Goal: Use online tool/utility: Utilize a website feature to perform a specific function

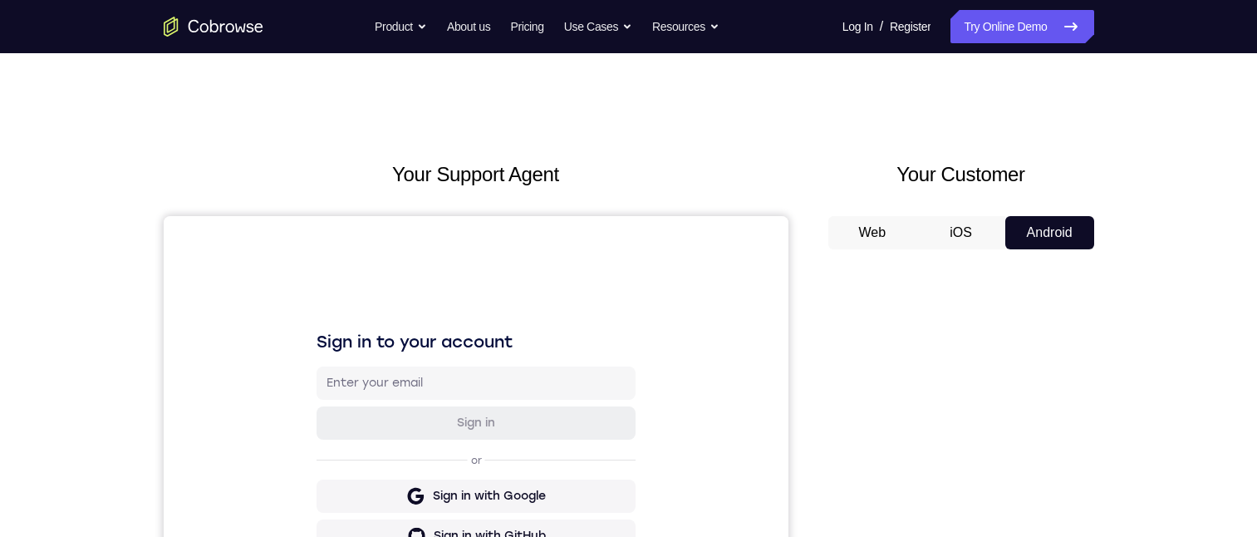
scroll to position [83, 0]
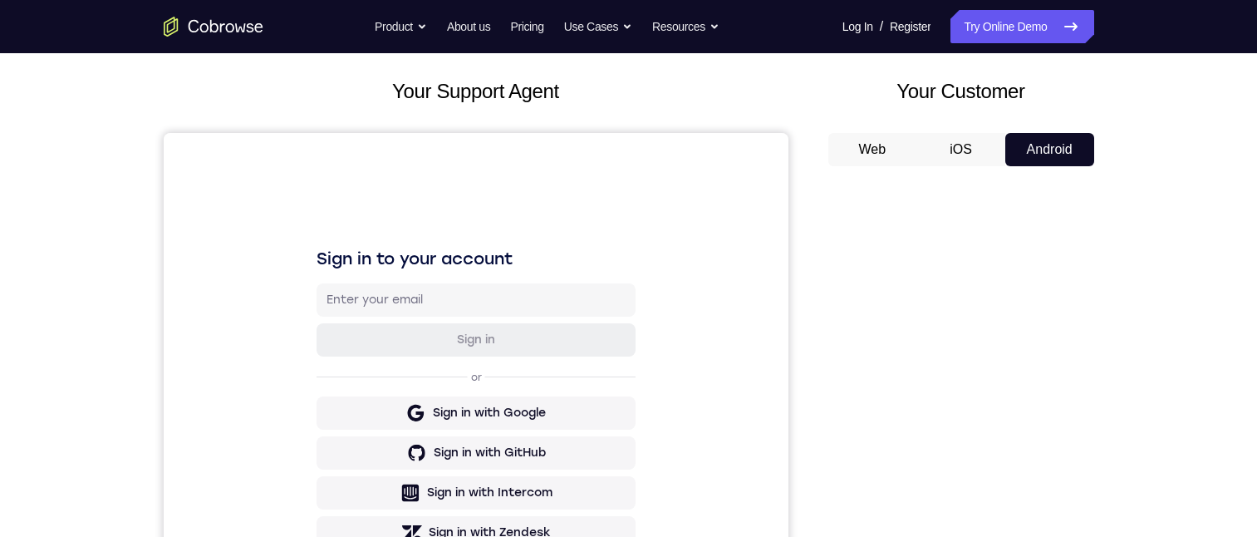
drag, startPoint x: 1087, startPoint y: 465, endPoint x: 366, endPoint y: 125, distance: 797.1
click at [1084, 465] on div at bounding box center [961, 434] width 266 height 511
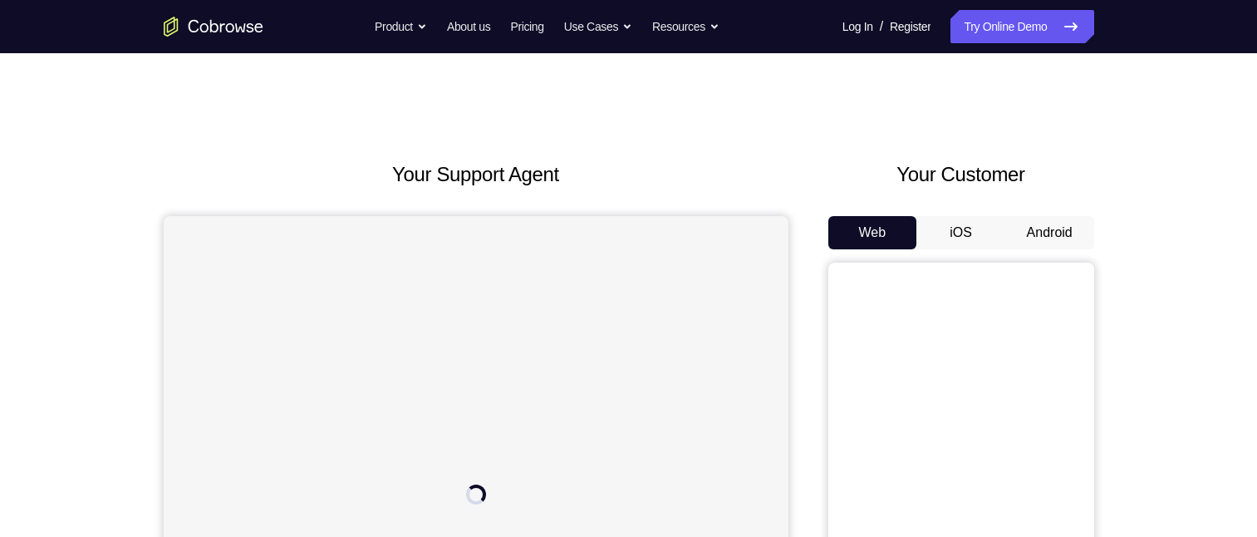
click at [1053, 233] on button "Android" at bounding box center [1049, 232] width 89 height 33
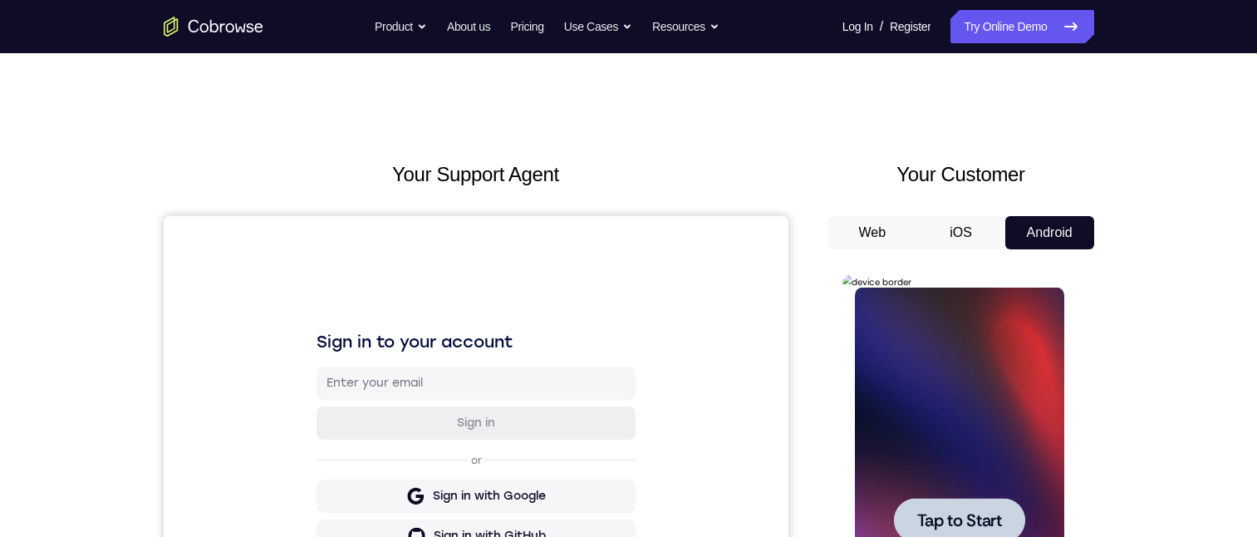
click at [970, 430] on div at bounding box center [959, 519] width 209 height 465
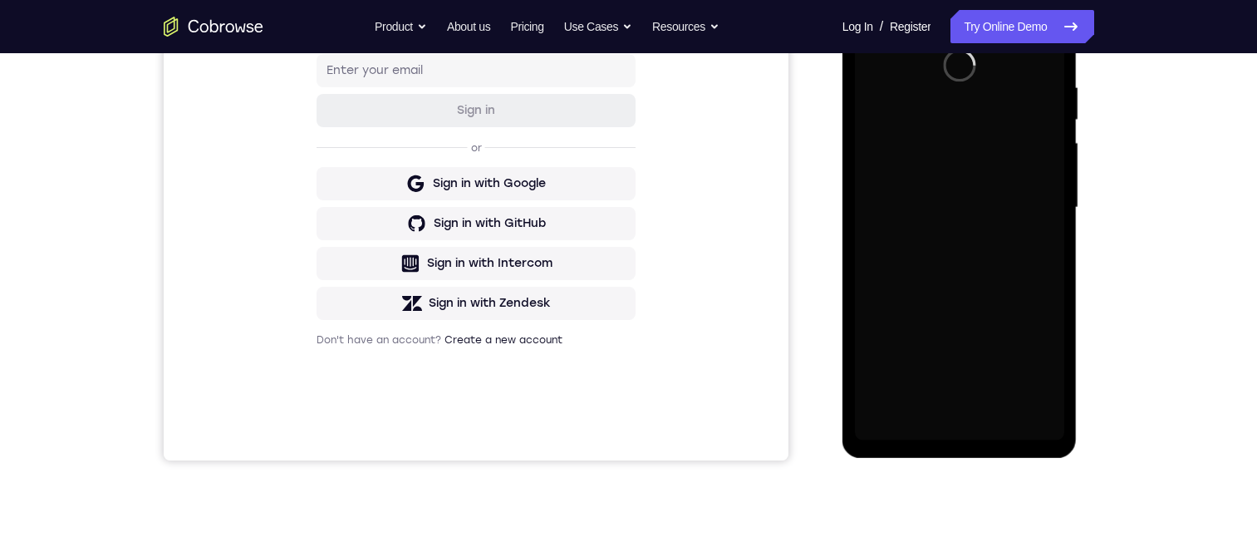
scroll to position [166, 0]
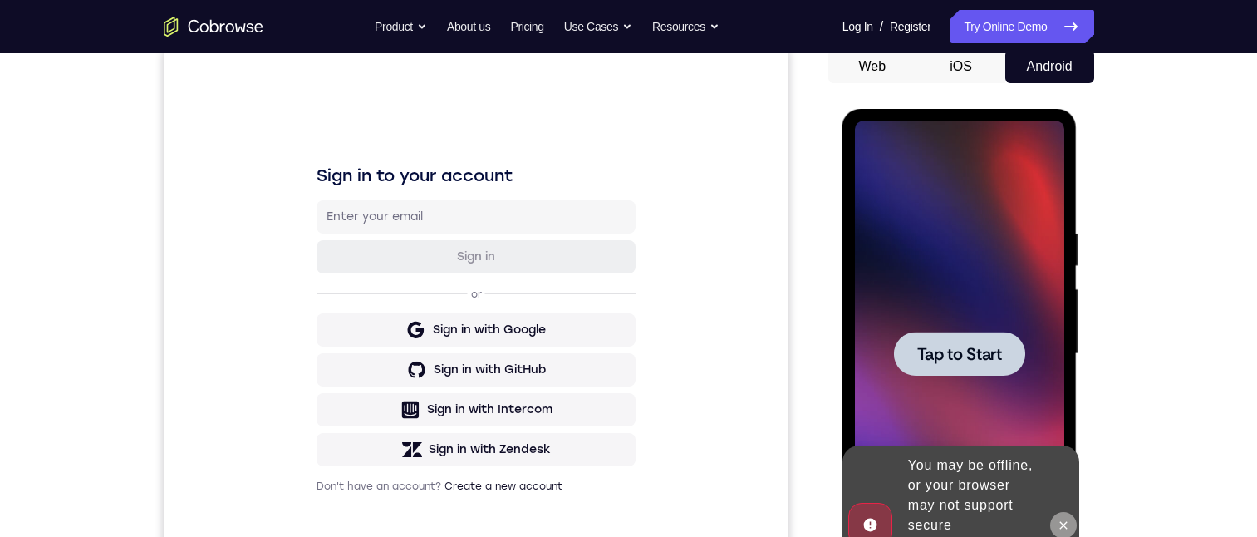
click at [1067, 518] on icon at bounding box center [1063, 524] width 13 height 13
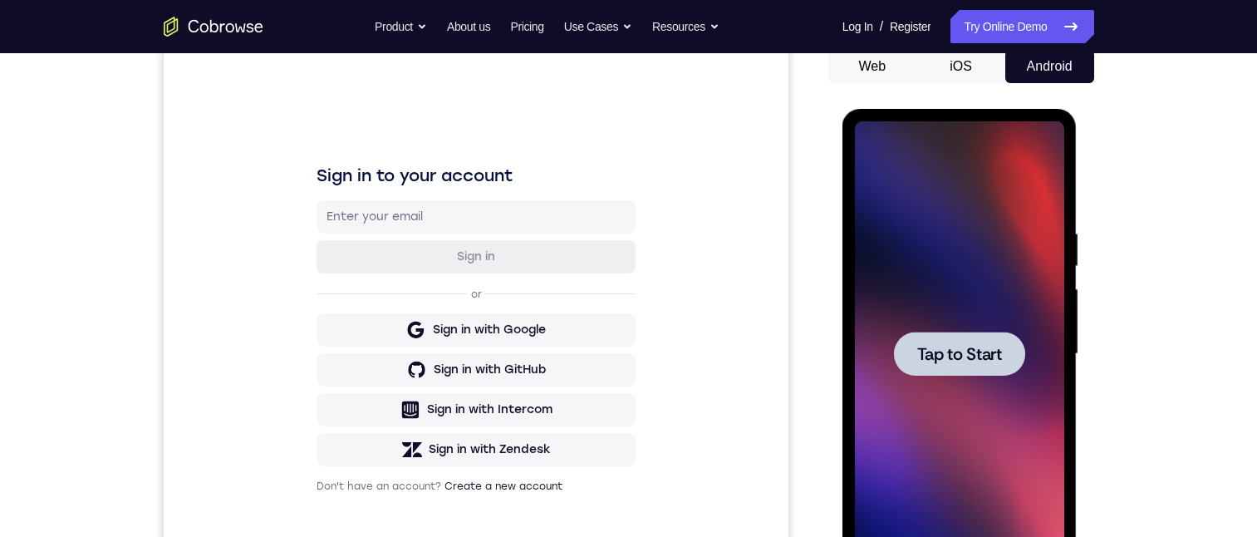
click at [989, 362] on span "Tap to Start" at bounding box center [959, 354] width 85 height 17
click at [946, 351] on span "Tap to Start" at bounding box center [959, 354] width 85 height 17
click at [945, 351] on span "Tap to Start" at bounding box center [959, 354] width 85 height 17
click at [943, 351] on span "Tap to Start" at bounding box center [959, 354] width 85 height 17
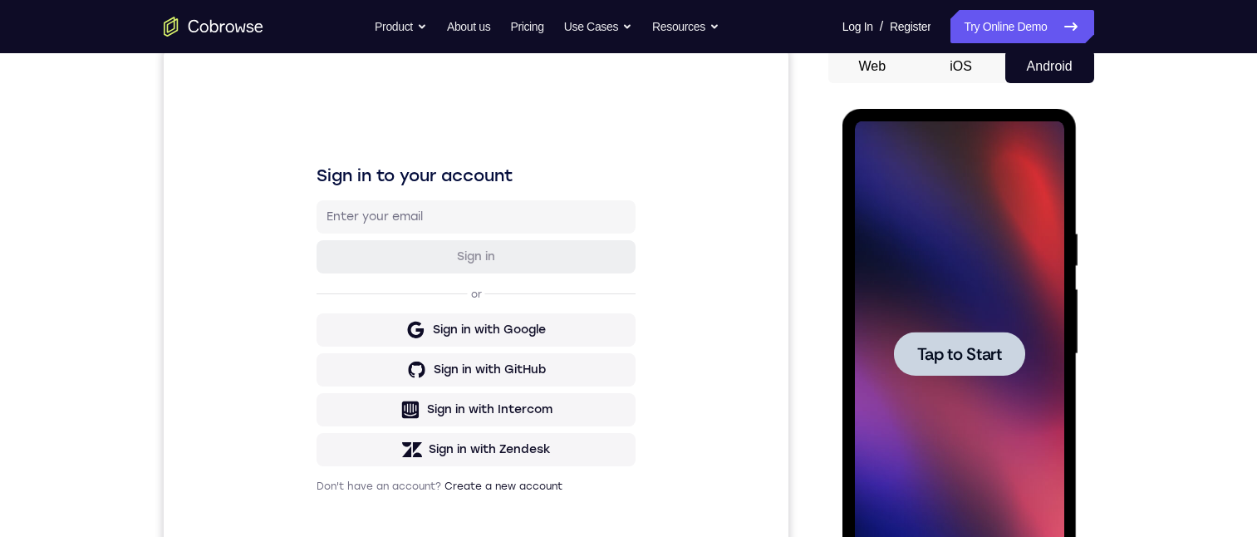
drag, startPoint x: 936, startPoint y: 287, endPoint x: 931, endPoint y: 358, distance: 70.8
click at [937, 434] on div at bounding box center [959, 353] width 209 height 465
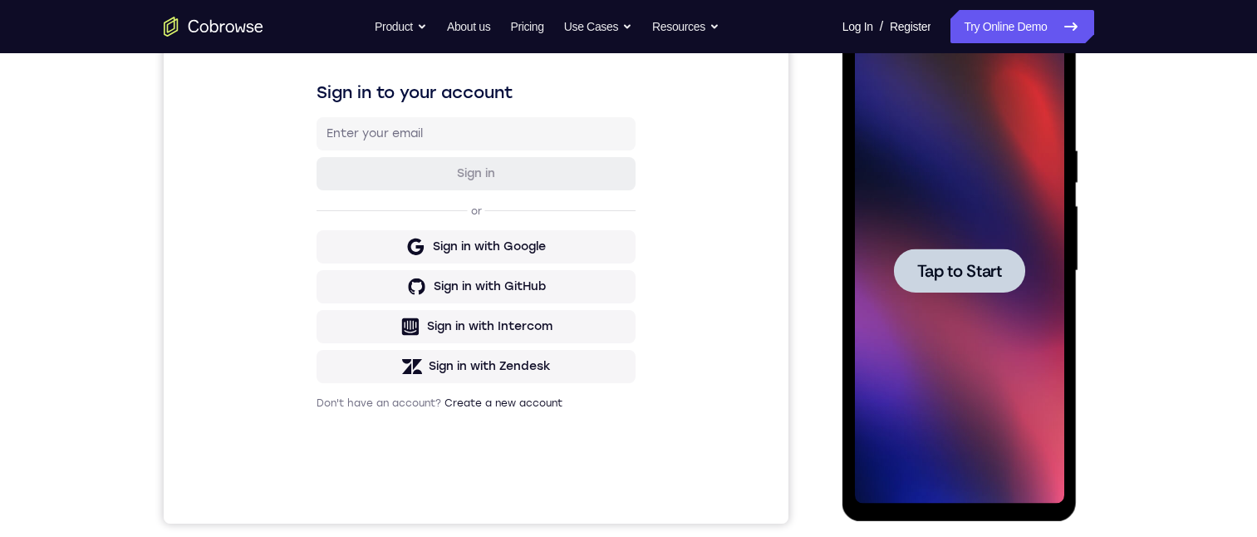
click at [931, 275] on span "Tap to Start" at bounding box center [959, 271] width 85 height 17
drag, startPoint x: 931, startPoint y: 275, endPoint x: 922, endPoint y: 292, distance: 19.7
click at [931, 275] on span "Tap to Start" at bounding box center [959, 271] width 85 height 17
click at [922, 293] on div at bounding box center [959, 270] width 209 height 465
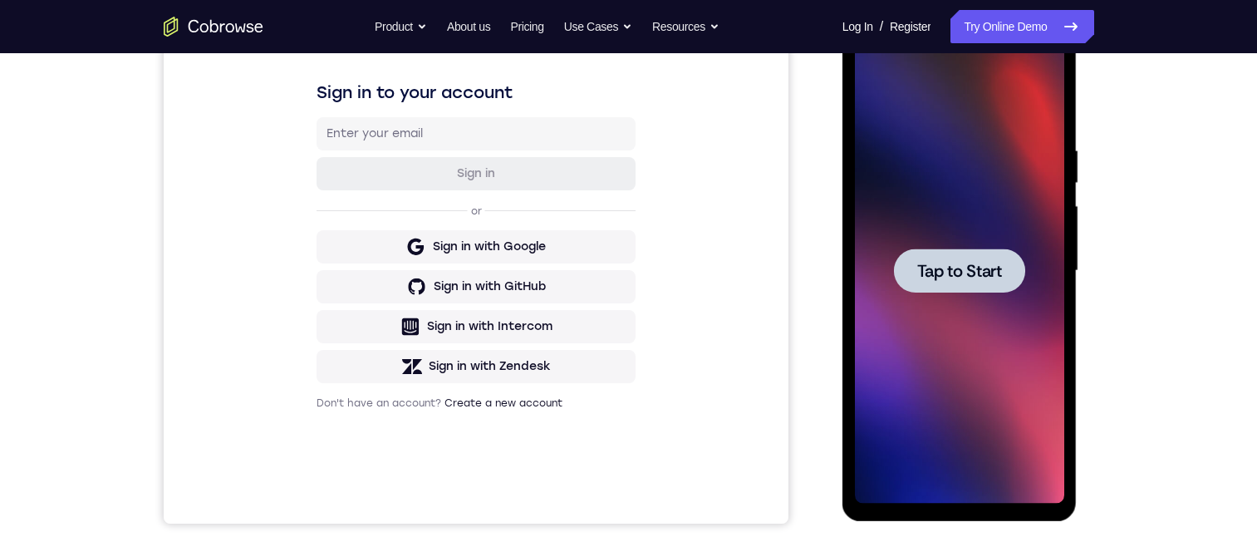
scroll to position [0, 0]
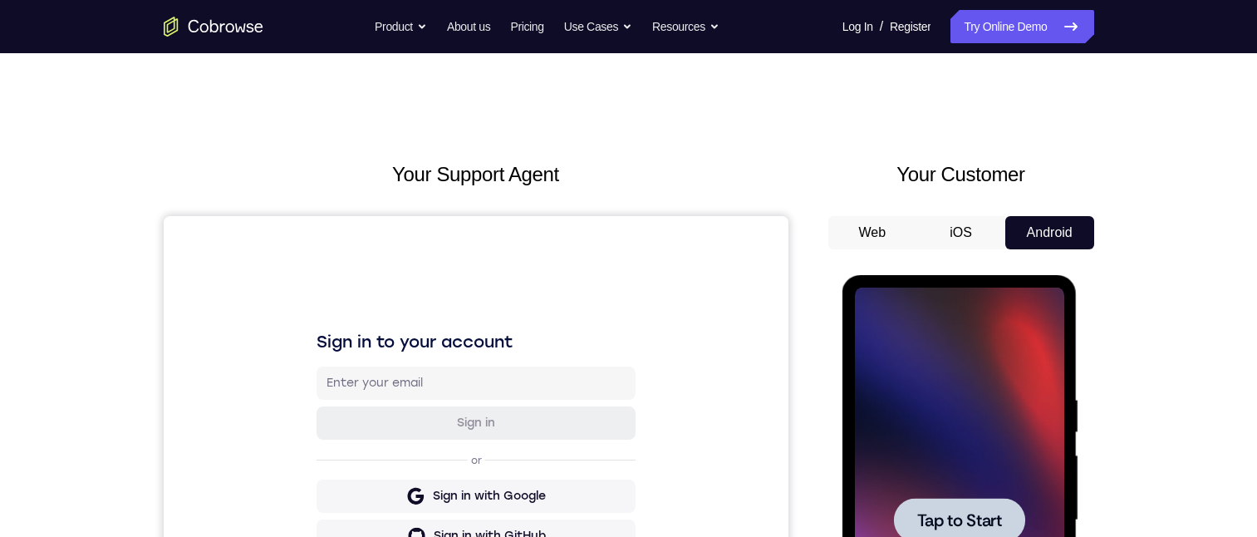
click at [1003, 431] on div at bounding box center [959, 519] width 209 height 465
click at [964, 518] on span "Tap to Start" at bounding box center [959, 520] width 85 height 17
drag, startPoint x: 1843, startPoint y: 524, endPoint x: 967, endPoint y: 483, distance: 876.6
click at [967, 518] on span "Tap to Start" at bounding box center [959, 520] width 85 height 17
click at [968, 478] on div at bounding box center [959, 519] width 209 height 465
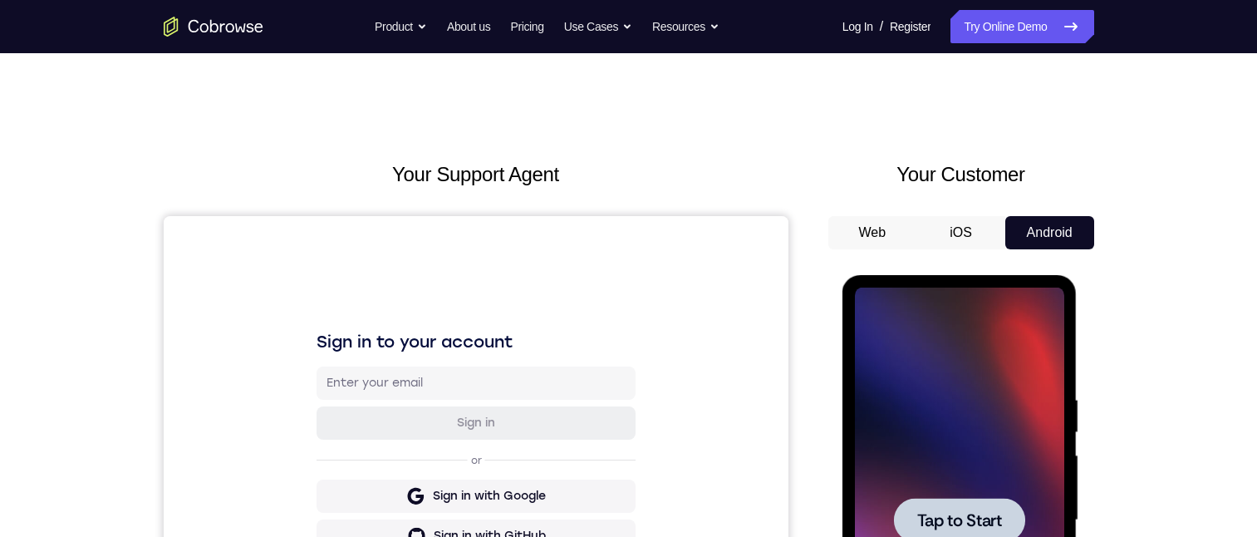
click at [968, 478] on div at bounding box center [959, 519] width 209 height 465
click at [977, 547] on div at bounding box center [959, 519] width 209 height 465
drag, startPoint x: 977, startPoint y: 547, endPoint x: 944, endPoint y: 539, distance: 34.3
click at [977, 547] on div at bounding box center [959, 519] width 209 height 465
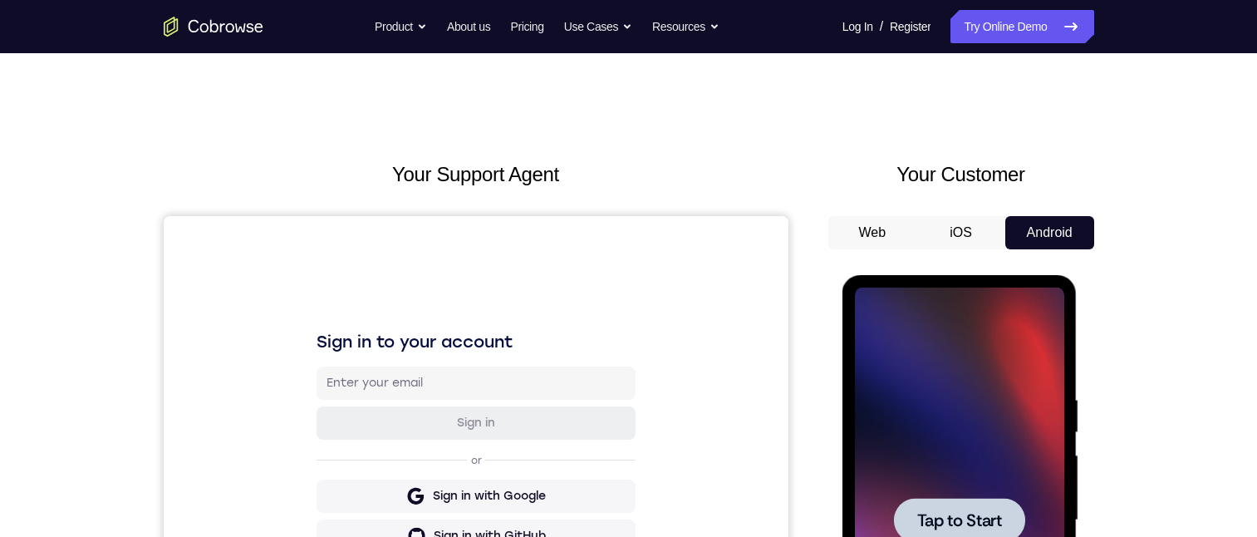
click at [944, 539] on div at bounding box center [959, 520] width 131 height 44
click at [937, 537] on div at bounding box center [959, 520] width 131 height 44
click at [973, 437] on div at bounding box center [959, 519] width 209 height 465
click at [959, 556] on div at bounding box center [959, 519] width 209 height 465
drag, startPoint x: 923, startPoint y: 472, endPoint x: 919, endPoint y: 533, distance: 61.6
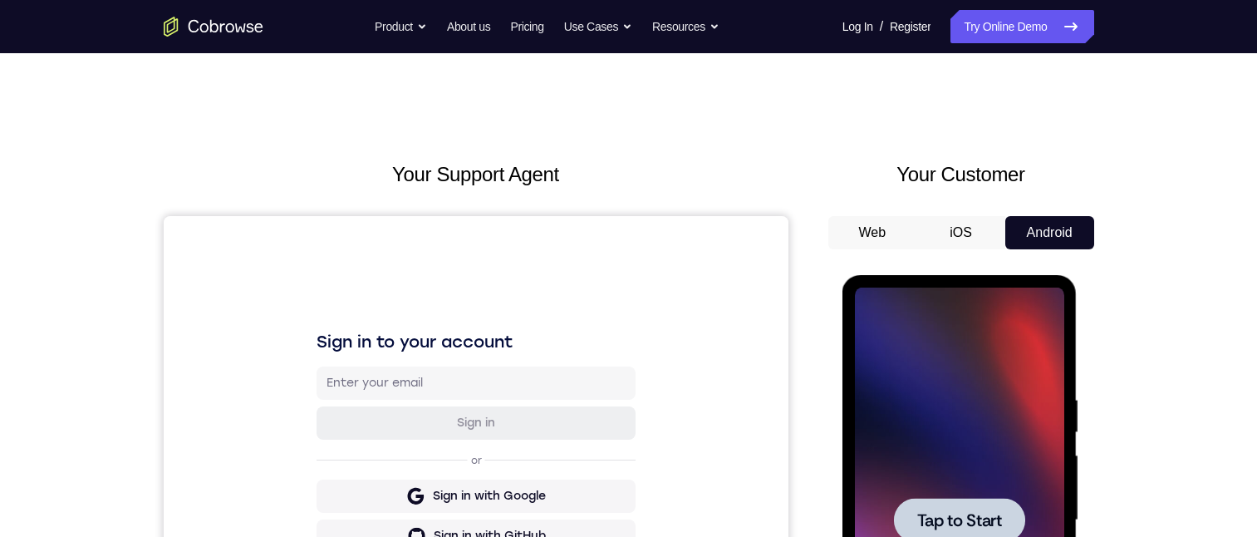
click at [923, 472] on div at bounding box center [959, 519] width 209 height 465
click at [919, 533] on div at bounding box center [959, 520] width 131 height 44
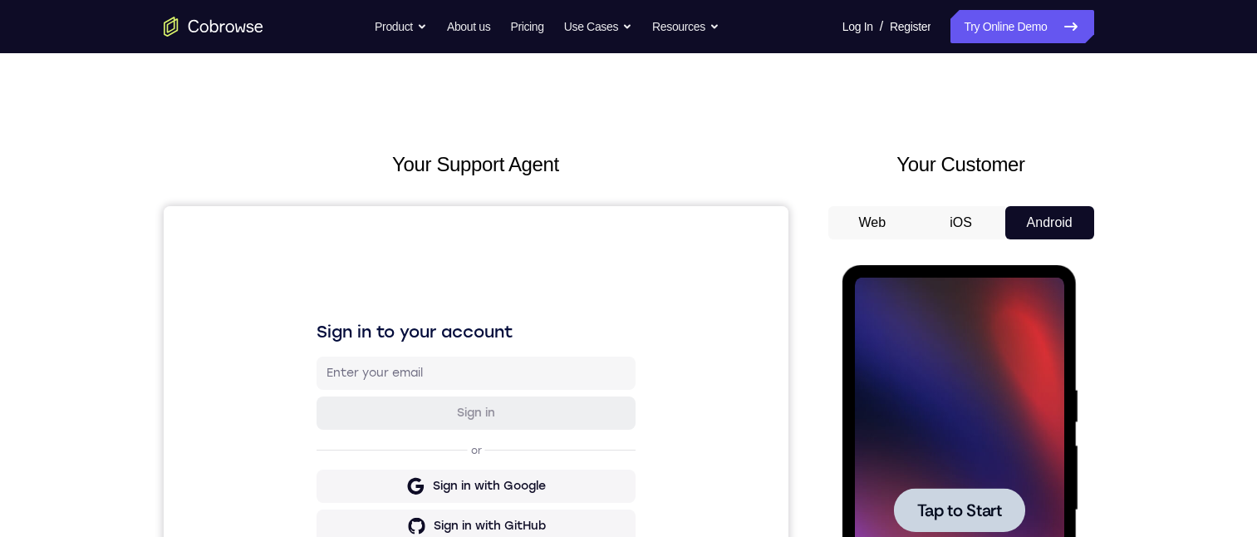
click at [974, 448] on div at bounding box center [959, 509] width 209 height 465
drag, startPoint x: 974, startPoint y: 448, endPoint x: 944, endPoint y: 481, distance: 44.7
click at [971, 449] on div at bounding box center [959, 509] width 209 height 465
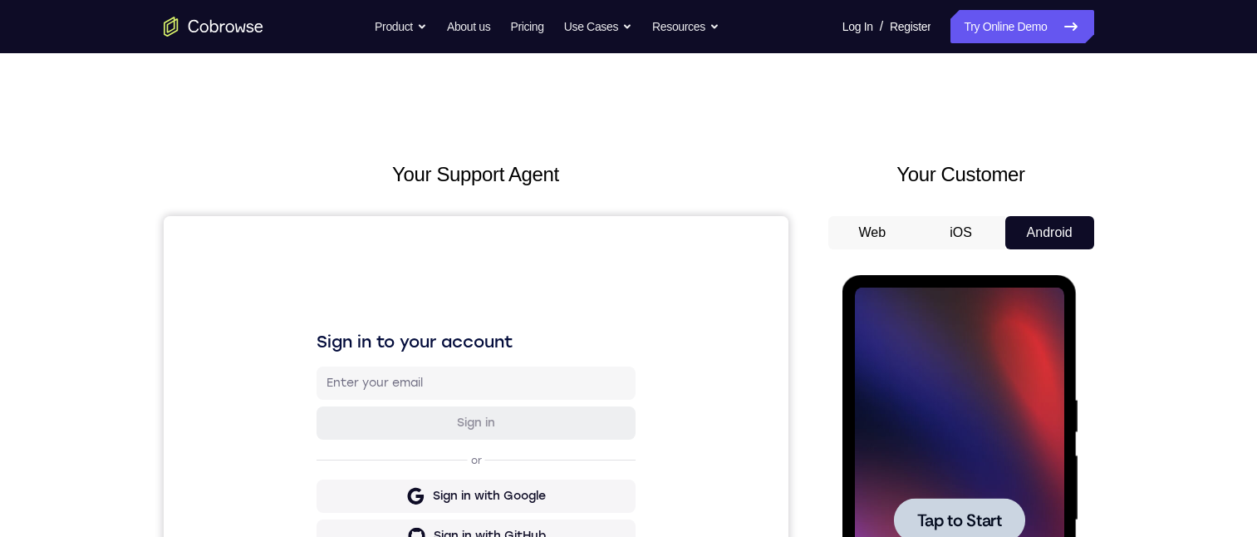
click at [920, 488] on div at bounding box center [959, 519] width 209 height 465
click at [950, 579] on div at bounding box center [959, 519] width 209 height 465
drag, startPoint x: 939, startPoint y: 544, endPoint x: 925, endPoint y: 555, distance: 17.1
click at [936, 544] on div at bounding box center [959, 519] width 209 height 465
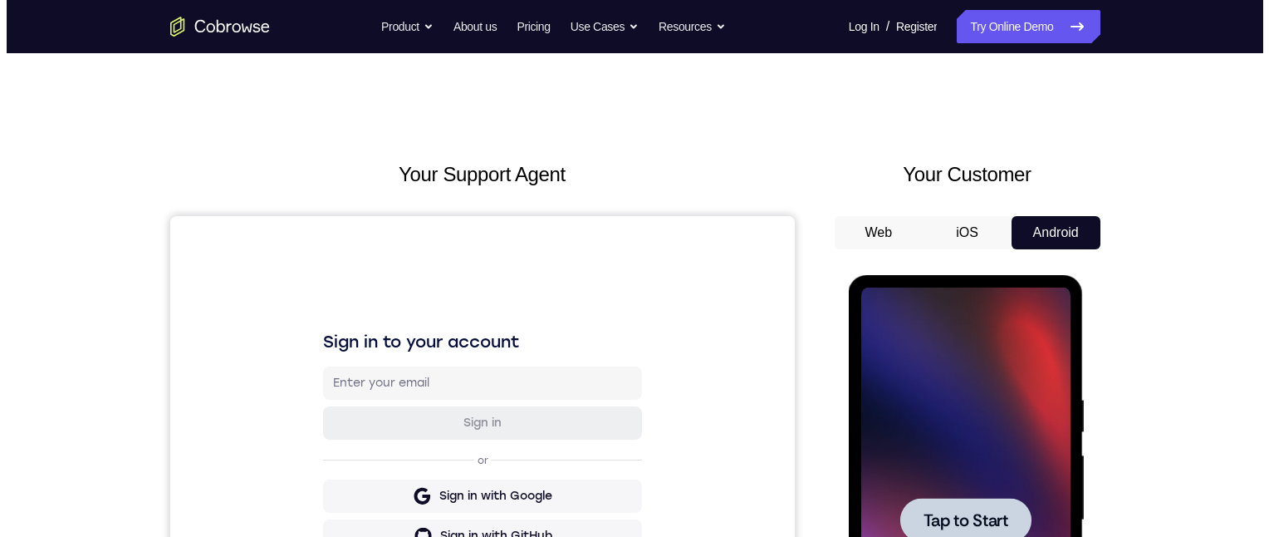
click at [1022, 376] on div at bounding box center [965, 519] width 209 height 465
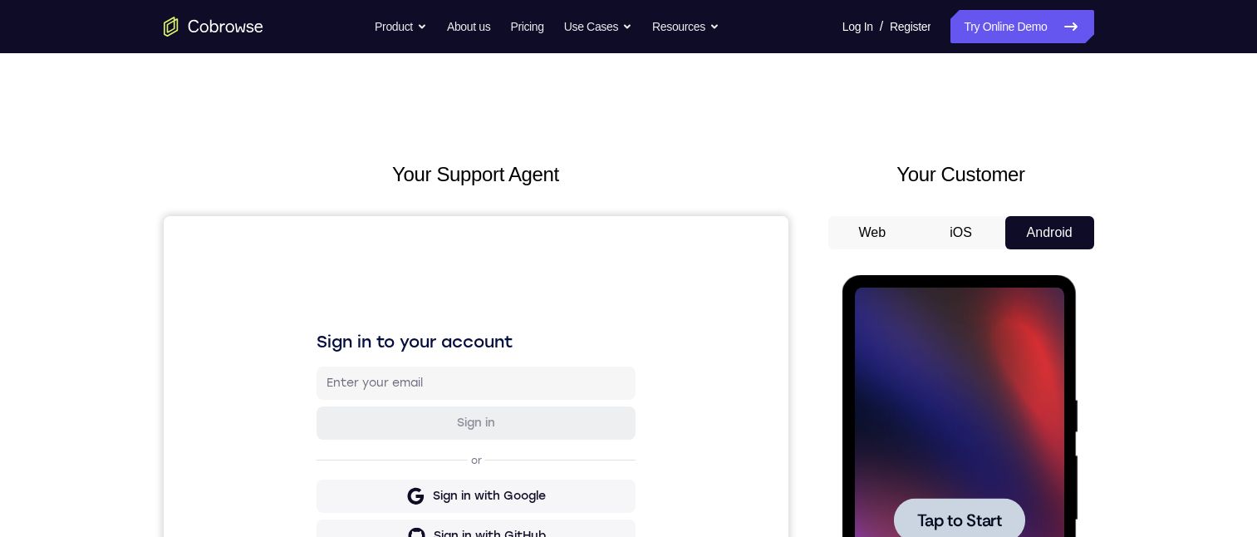
drag, startPoint x: 1008, startPoint y: 373, endPoint x: 946, endPoint y: 314, distance: 85.2
click at [984, 351] on div at bounding box center [959, 519] width 209 height 465
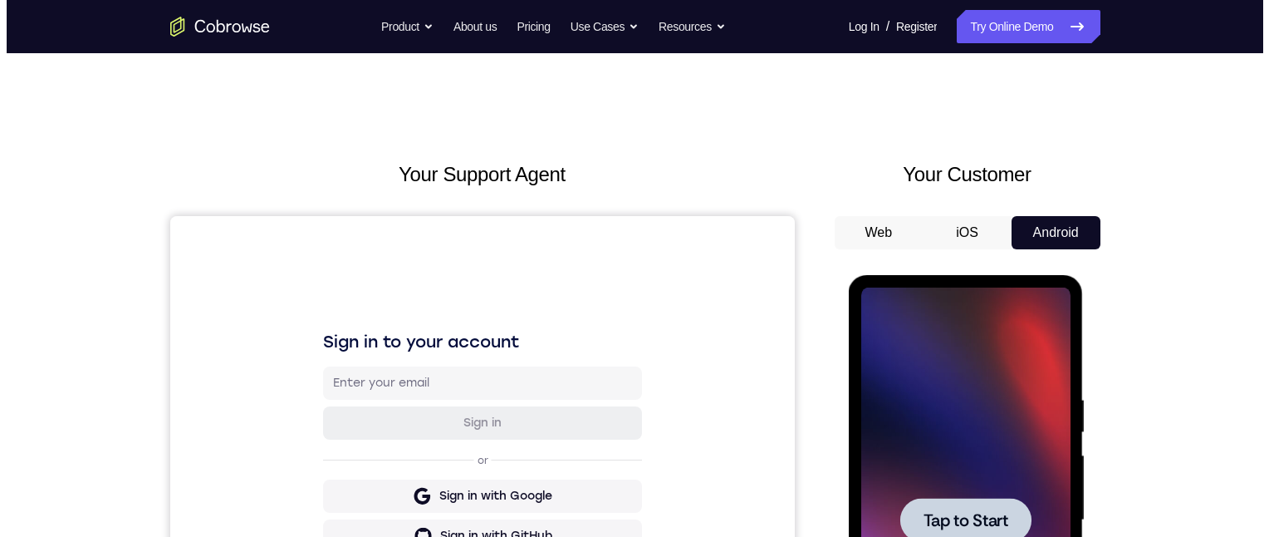
click at [1040, 560] on div at bounding box center [965, 519] width 209 height 465
click at [1017, 519] on div at bounding box center [965, 520] width 131 height 44
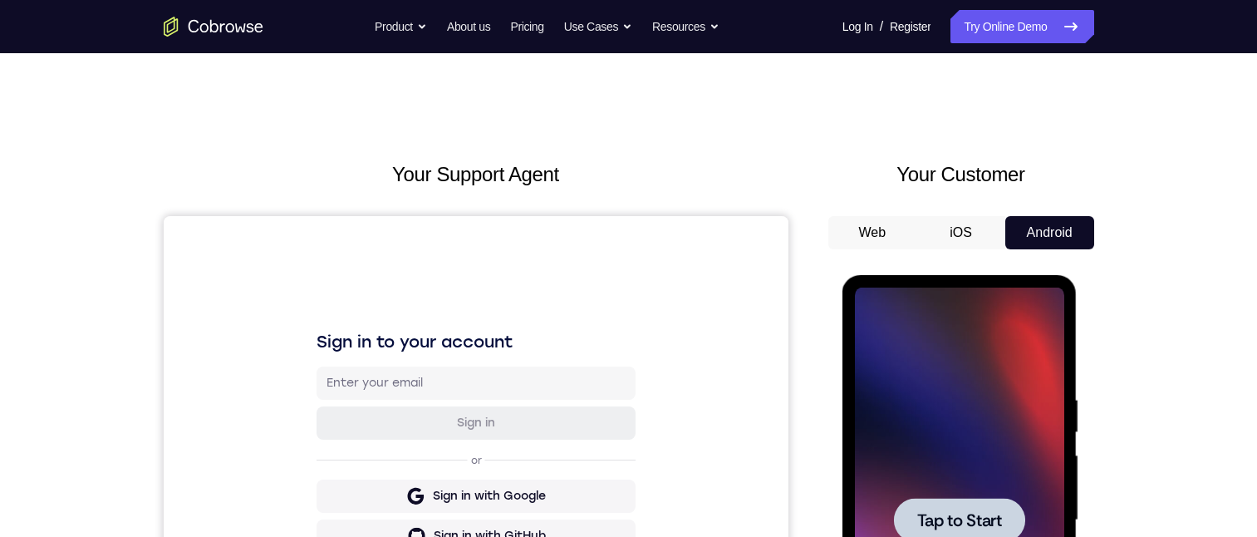
drag, startPoint x: 1004, startPoint y: 511, endPoint x: 886, endPoint y: 461, distance: 128.1
click at [978, 509] on button "Tap to Start" at bounding box center [959, 520] width 131 height 44
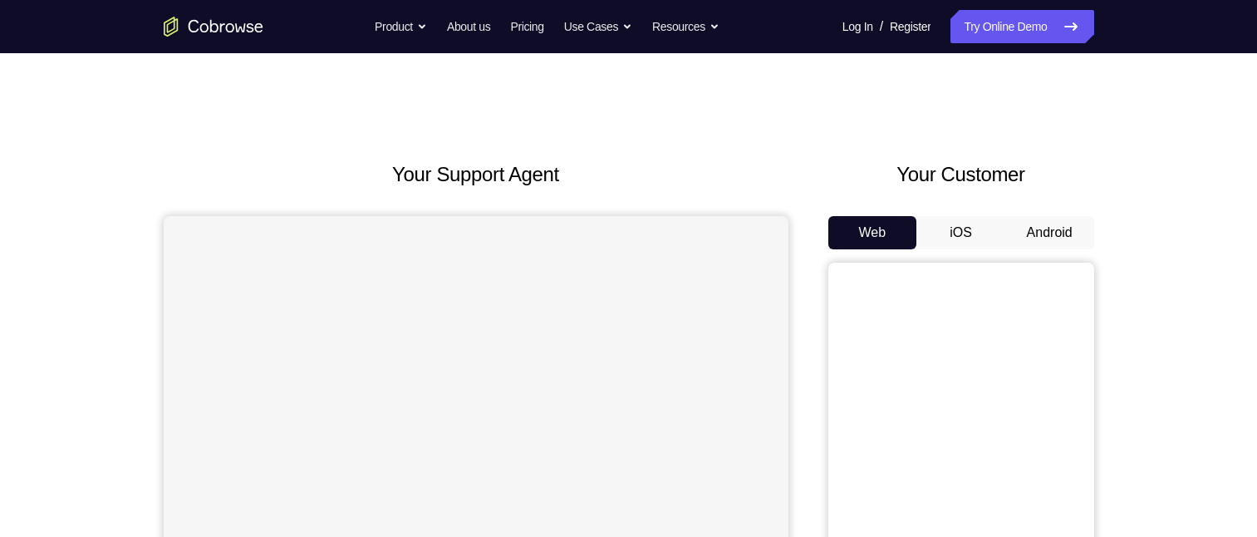
drag, startPoint x: 1051, startPoint y: 233, endPoint x: 852, endPoint y: 178, distance: 206.8
click at [1053, 235] on button "Android" at bounding box center [1049, 232] width 89 height 33
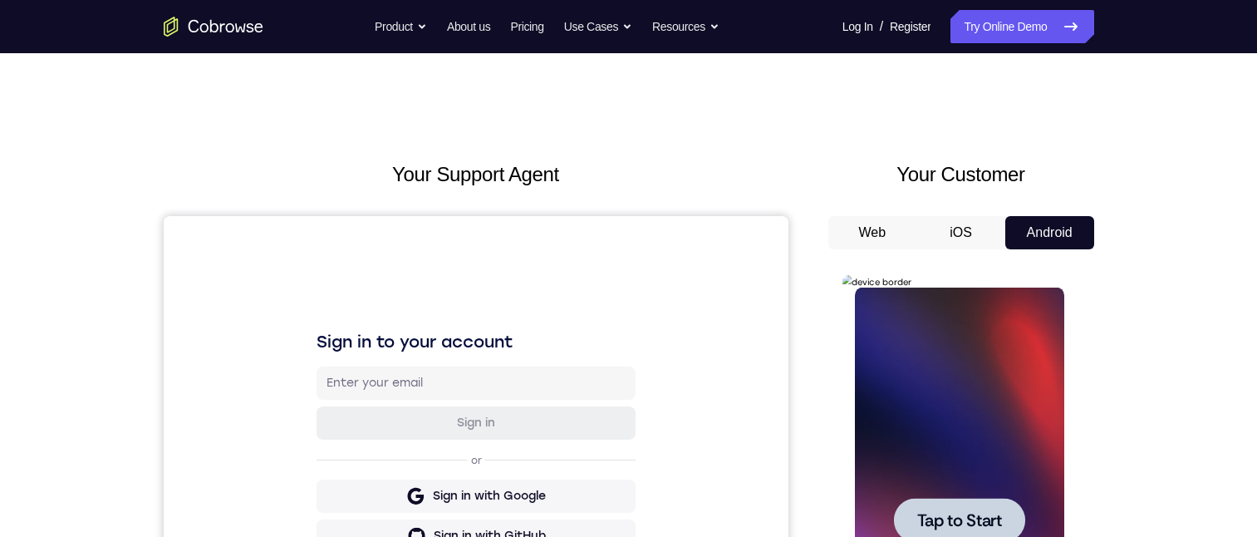
scroll to position [249, 0]
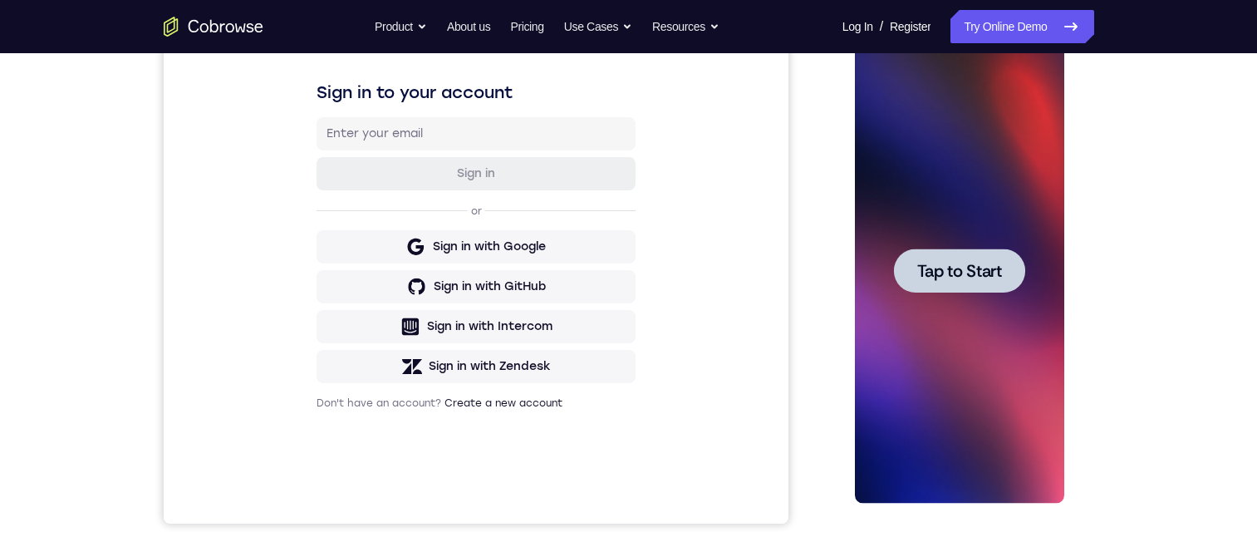
click at [974, 278] on span "Tap to Start" at bounding box center [959, 271] width 85 height 17
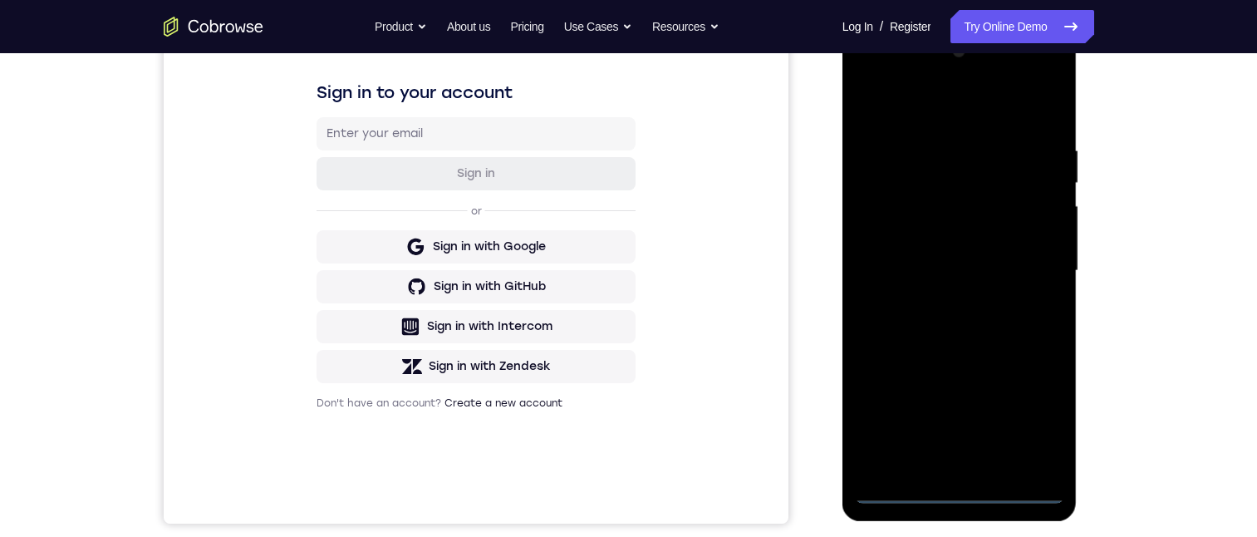
click at [961, 487] on div at bounding box center [959, 270] width 209 height 465
click at [1025, 421] on div at bounding box center [959, 270] width 209 height 465
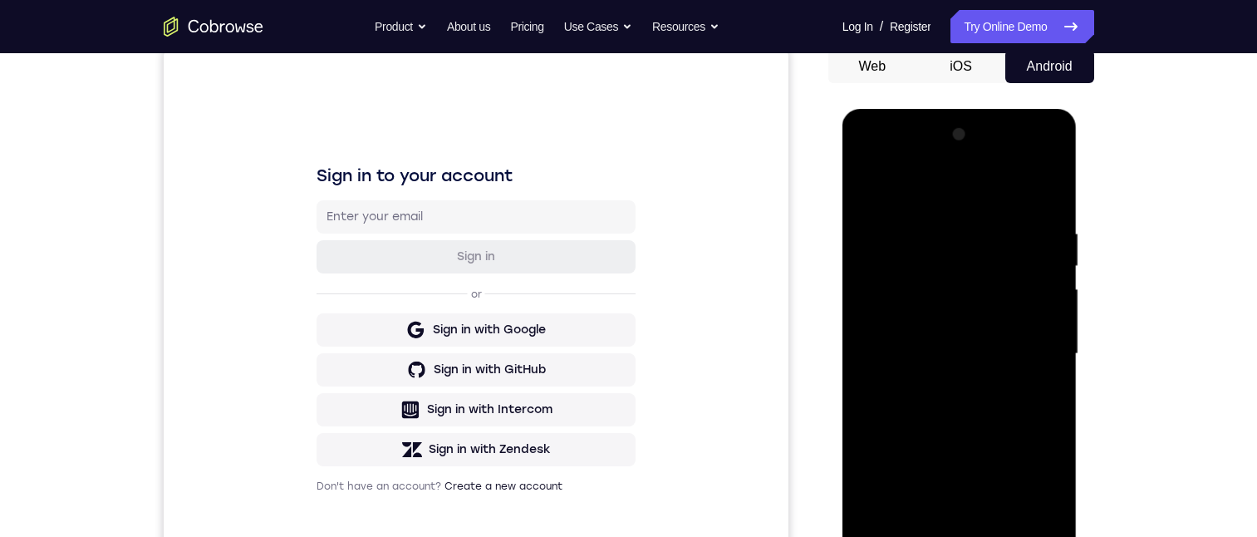
click at [927, 189] on div at bounding box center [959, 353] width 209 height 465
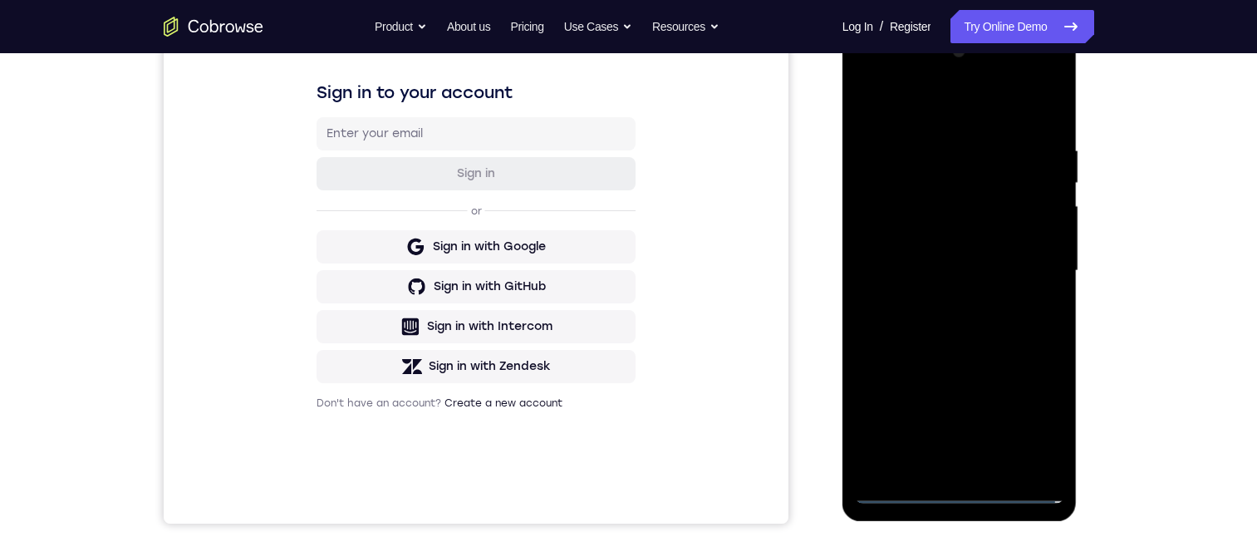
click at [984, 106] on div at bounding box center [959, 270] width 209 height 465
click at [1037, 262] on div at bounding box center [959, 270] width 209 height 465
click at [1030, 267] on div at bounding box center [959, 270] width 209 height 465
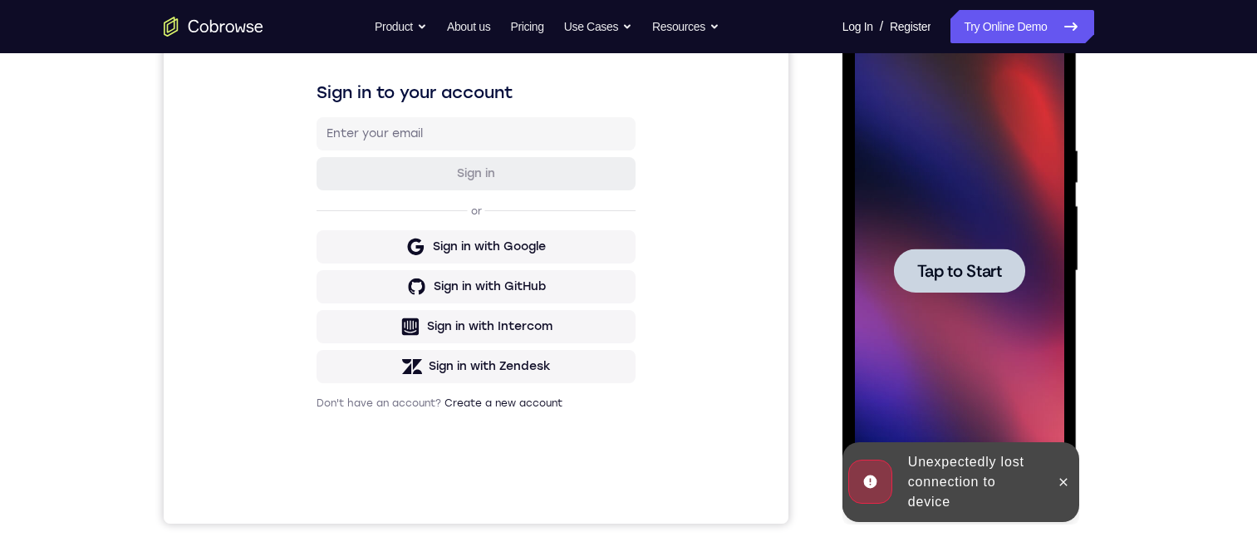
click at [957, 268] on span "Tap to Start" at bounding box center [959, 271] width 85 height 17
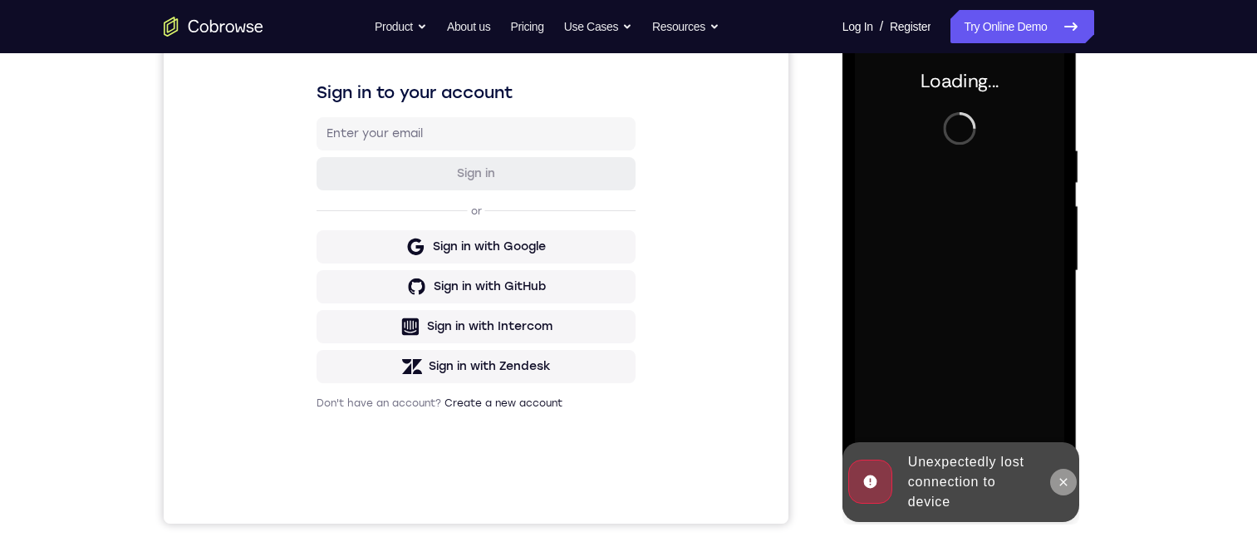
click at [1063, 483] on icon at bounding box center [1063, 481] width 7 height 7
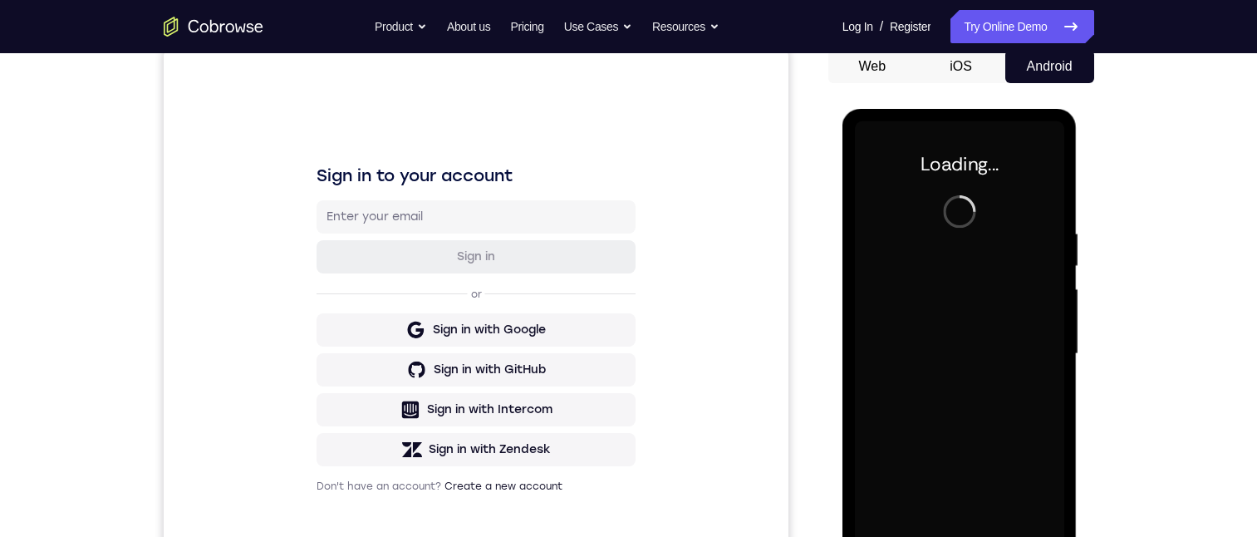
scroll to position [0, 0]
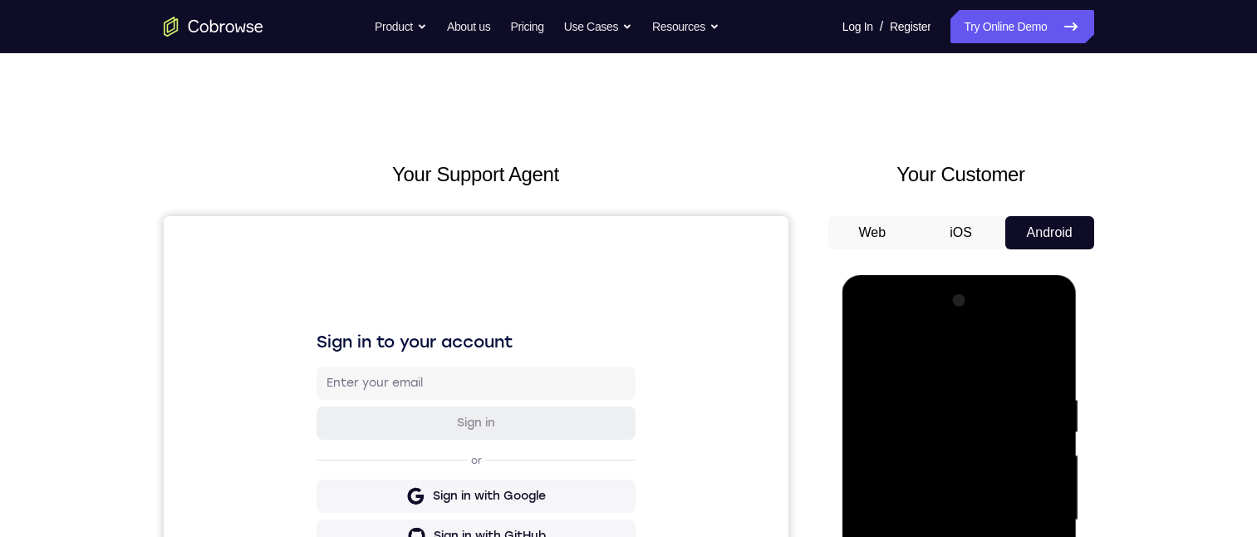
click at [960, 536] on div at bounding box center [959, 519] width 209 height 465
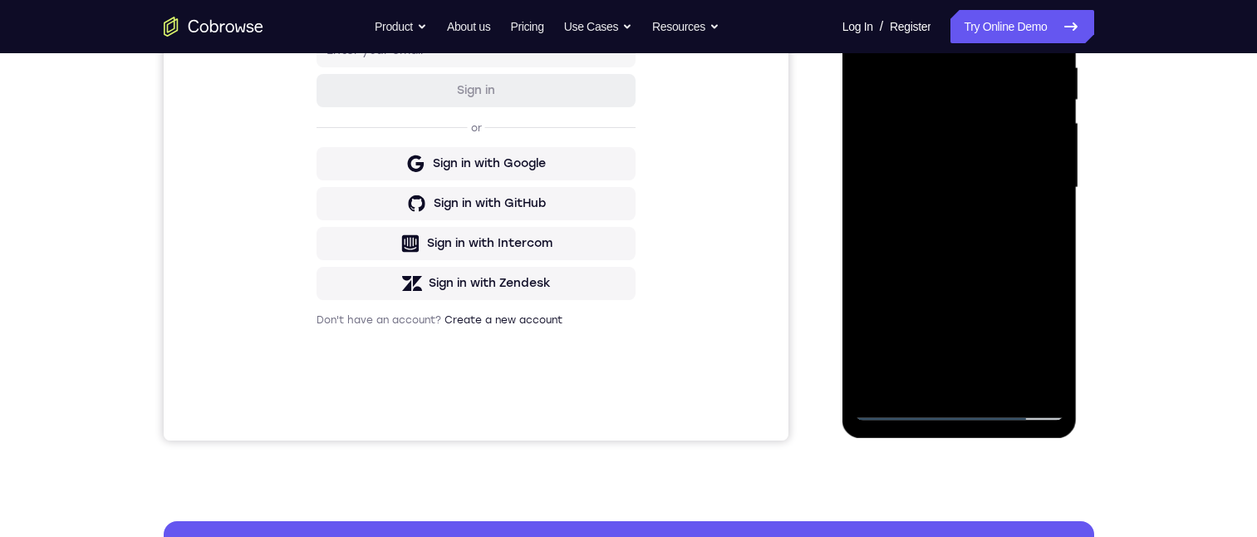
click at [1043, 337] on div at bounding box center [959, 187] width 209 height 465
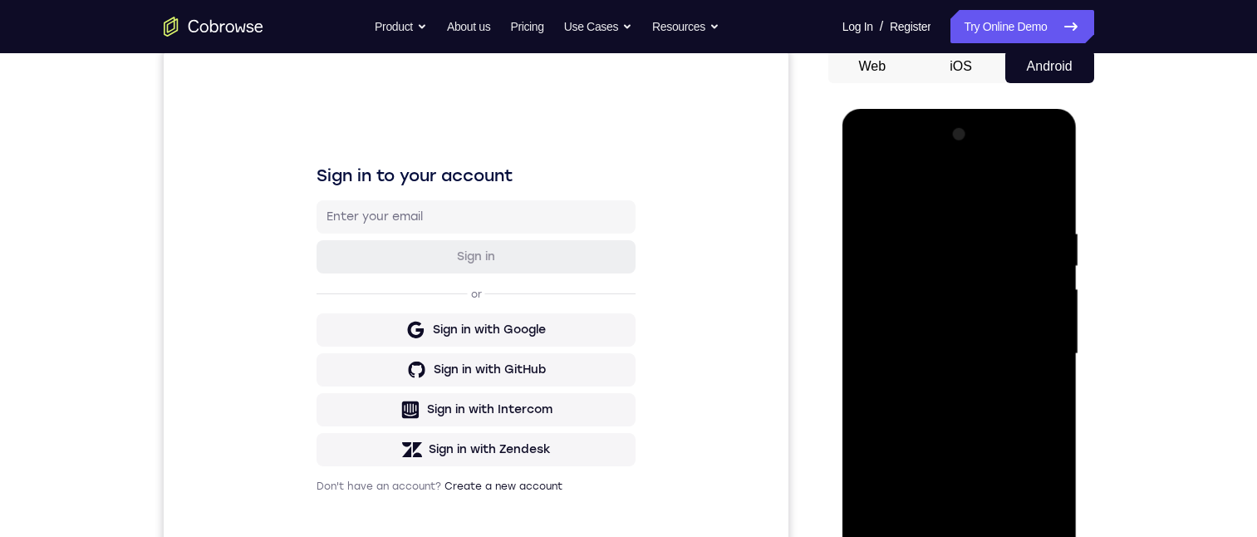
click at [938, 200] on div at bounding box center [959, 353] width 209 height 465
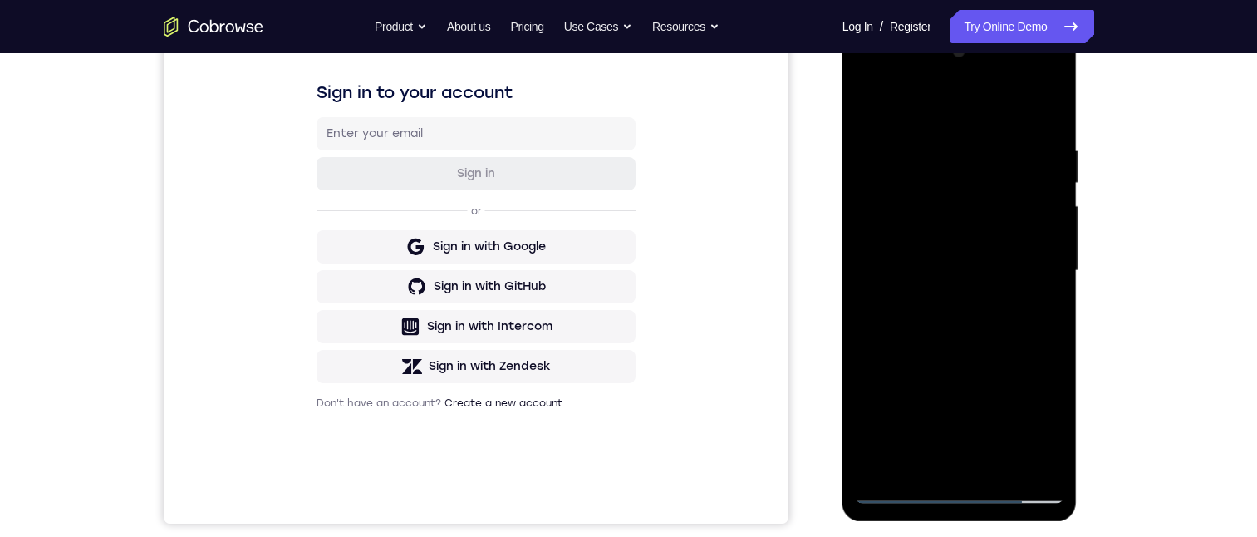
click at [1026, 270] on div at bounding box center [959, 270] width 209 height 465
click at [940, 302] on div at bounding box center [959, 270] width 209 height 465
click at [901, 258] on div at bounding box center [959, 270] width 209 height 465
click at [909, 235] on div at bounding box center [959, 270] width 209 height 465
click at [910, 268] on div at bounding box center [959, 270] width 209 height 465
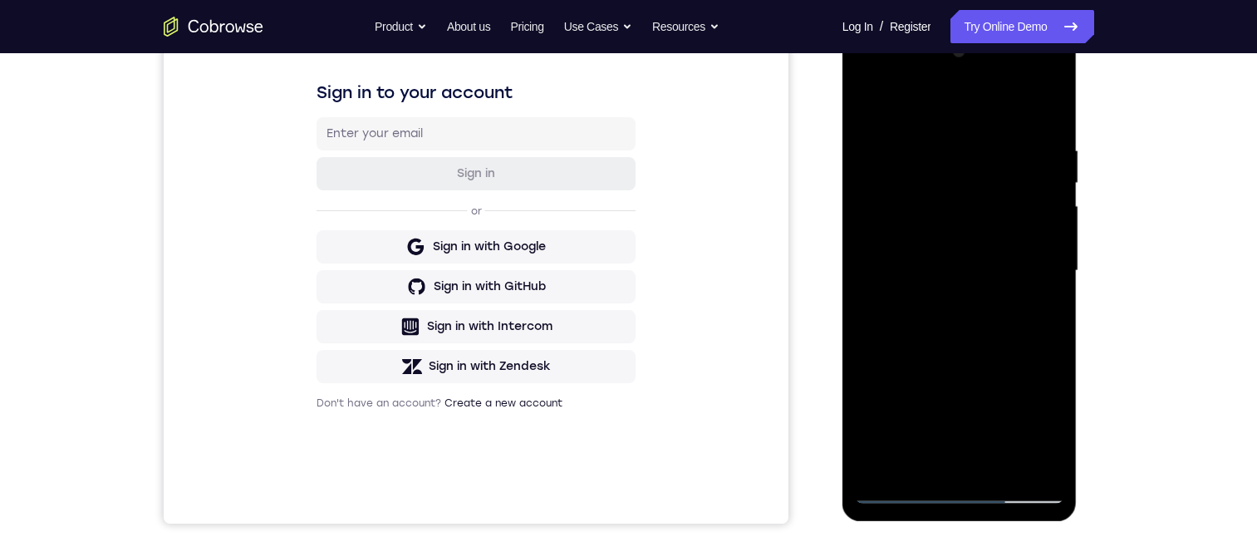
click at [930, 320] on div at bounding box center [959, 270] width 209 height 465
click at [962, 321] on div at bounding box center [959, 270] width 209 height 465
click at [968, 326] on div at bounding box center [959, 270] width 209 height 465
drag, startPoint x: 959, startPoint y: 360, endPoint x: 994, endPoint y: 333, distance: 43.9
click at [960, 360] on div at bounding box center [959, 270] width 209 height 465
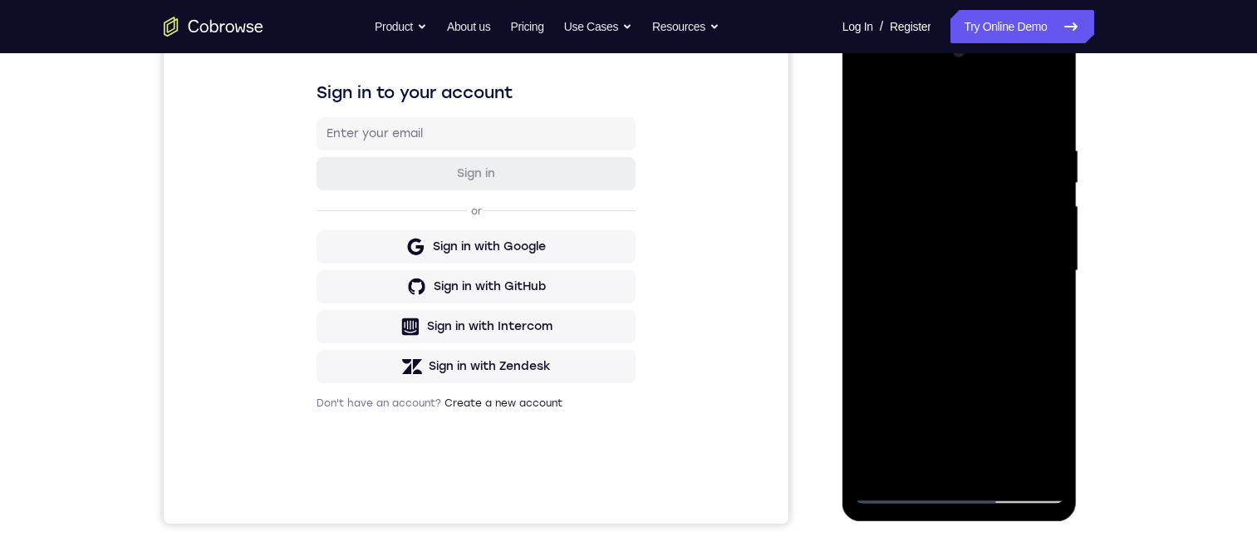
click at [1047, 125] on div at bounding box center [959, 270] width 209 height 465
click at [999, 469] on div at bounding box center [959, 270] width 209 height 465
click at [970, 355] on div at bounding box center [959, 270] width 209 height 465
click at [932, 225] on div at bounding box center [959, 270] width 209 height 465
click at [914, 458] on div at bounding box center [959, 270] width 209 height 465
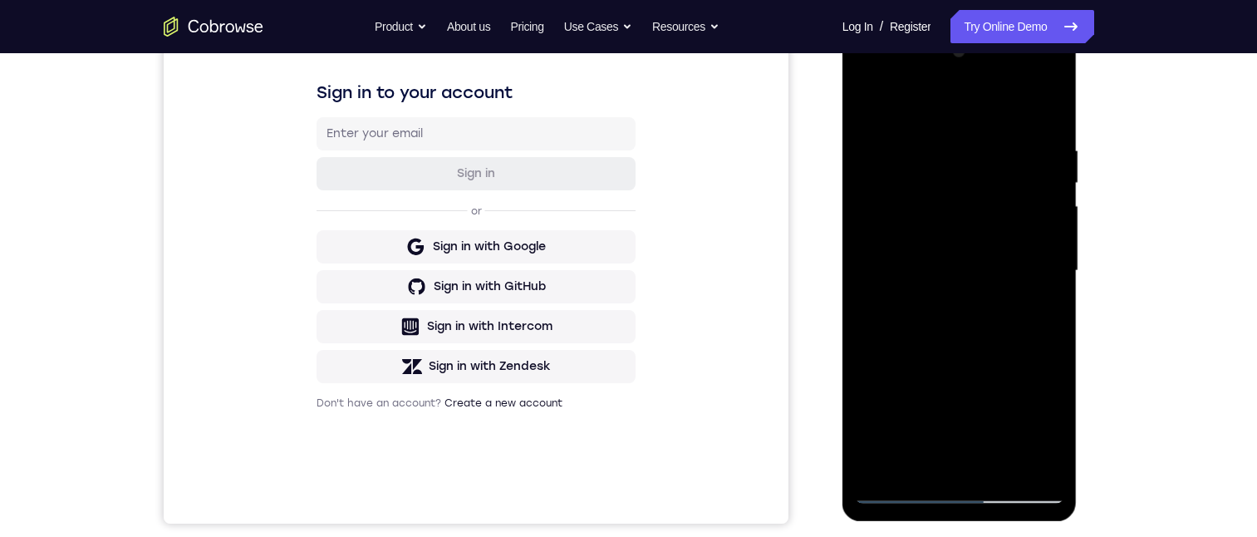
click at [907, 262] on div at bounding box center [959, 270] width 209 height 465
click at [946, 409] on div at bounding box center [959, 270] width 209 height 465
click at [1036, 317] on div at bounding box center [959, 270] width 209 height 465
click at [909, 202] on div at bounding box center [959, 270] width 209 height 465
click at [965, 348] on div at bounding box center [959, 270] width 209 height 465
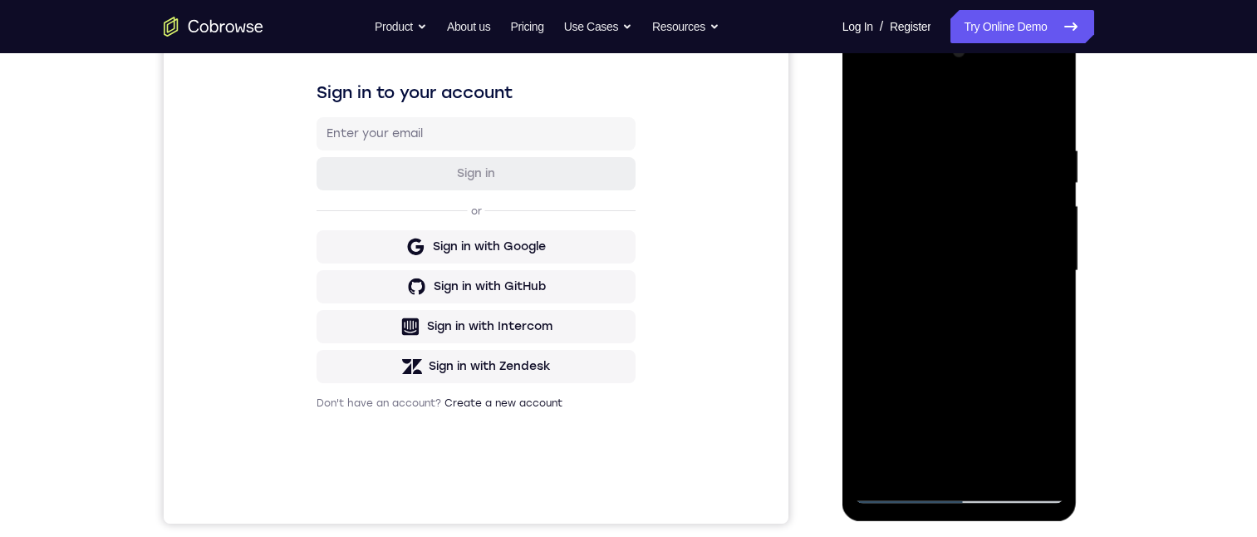
click at [1033, 312] on div at bounding box center [959, 270] width 209 height 465
click at [1046, 312] on div at bounding box center [959, 270] width 209 height 465
click at [899, 491] on div at bounding box center [959, 270] width 209 height 465
click at [898, 491] on div at bounding box center [959, 270] width 209 height 465
click at [944, 263] on div at bounding box center [959, 270] width 209 height 465
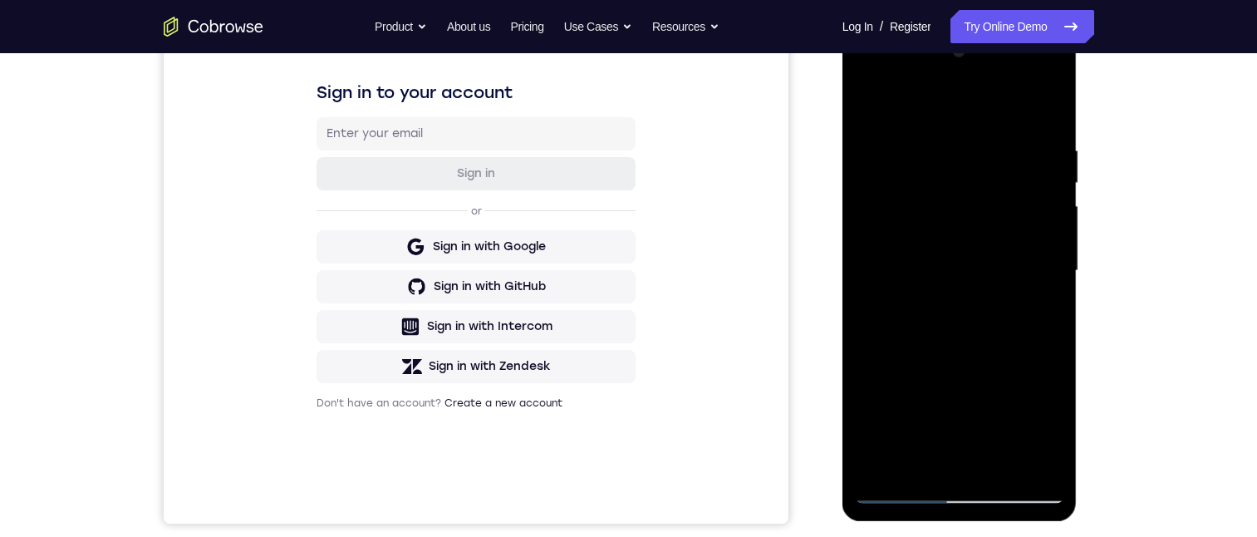
click at [936, 458] on div at bounding box center [959, 270] width 209 height 465
click at [1030, 315] on div at bounding box center [959, 270] width 209 height 465
click at [1039, 313] on div at bounding box center [959, 270] width 209 height 465
drag, startPoint x: 1035, startPoint y: 316, endPoint x: 996, endPoint y: 373, distance: 69.4
click at [1036, 316] on div at bounding box center [959, 270] width 209 height 465
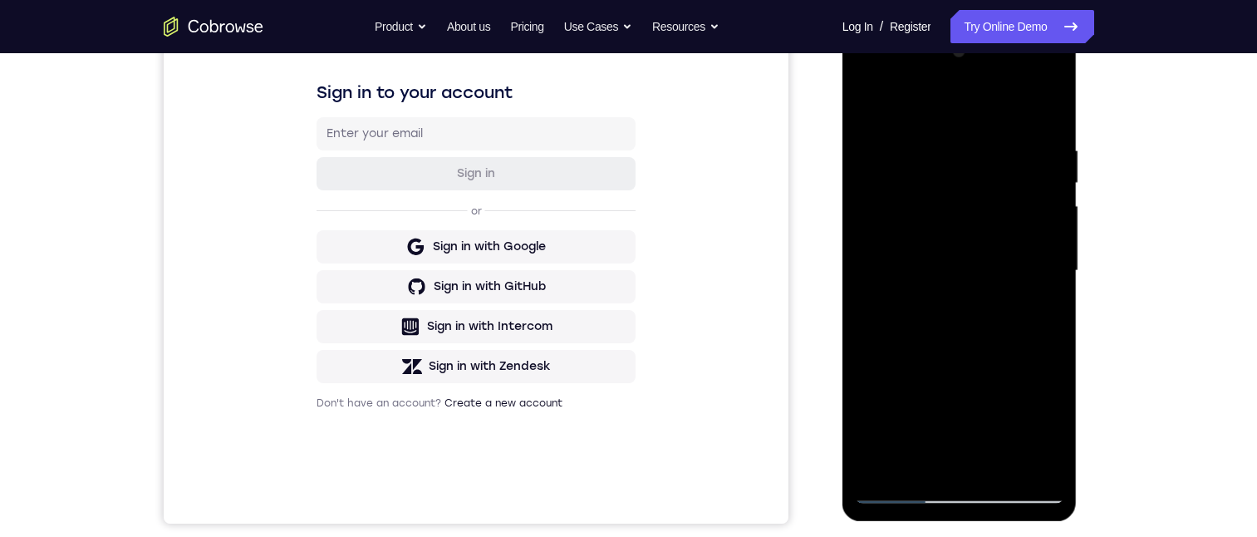
click at [903, 490] on div at bounding box center [959, 270] width 209 height 465
click at [905, 492] on div at bounding box center [959, 270] width 209 height 465
click at [904, 493] on div at bounding box center [959, 270] width 209 height 465
drag, startPoint x: 968, startPoint y: 366, endPoint x: 970, endPoint y: 272, distance: 93.9
click at [970, 272] on div at bounding box center [959, 270] width 209 height 465
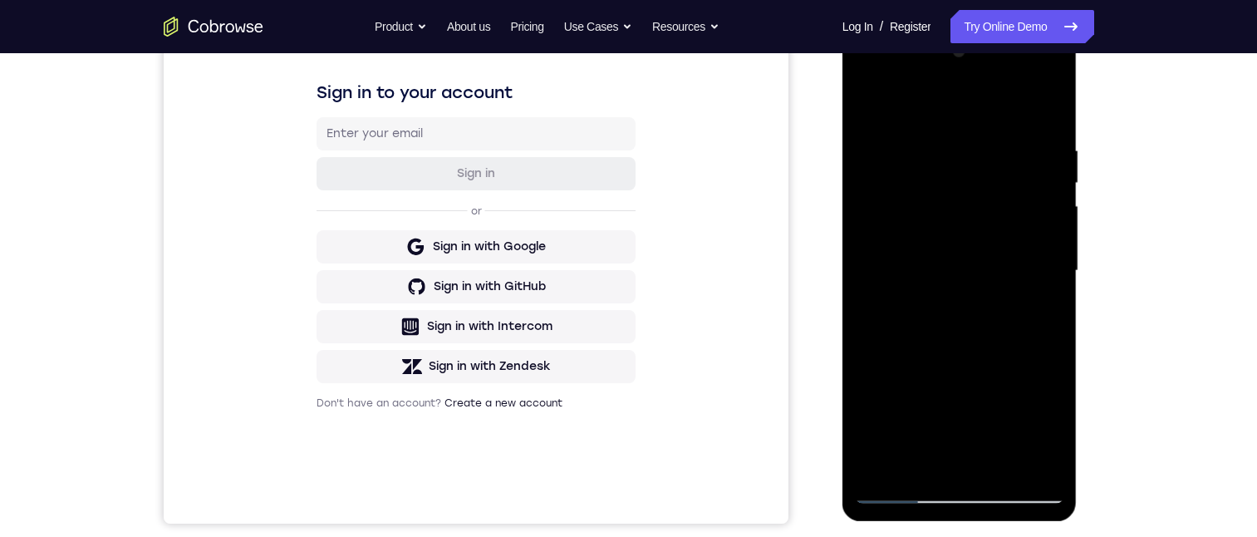
drag, startPoint x: 1000, startPoint y: 345, endPoint x: 988, endPoint y: 289, distance: 57.0
click at [994, 288] on div at bounding box center [959, 270] width 209 height 465
click at [871, 328] on div at bounding box center [959, 270] width 209 height 465
drag, startPoint x: 968, startPoint y: 295, endPoint x: 967, endPoint y: 238, distance: 57.3
click at [969, 242] on div at bounding box center [959, 270] width 209 height 465
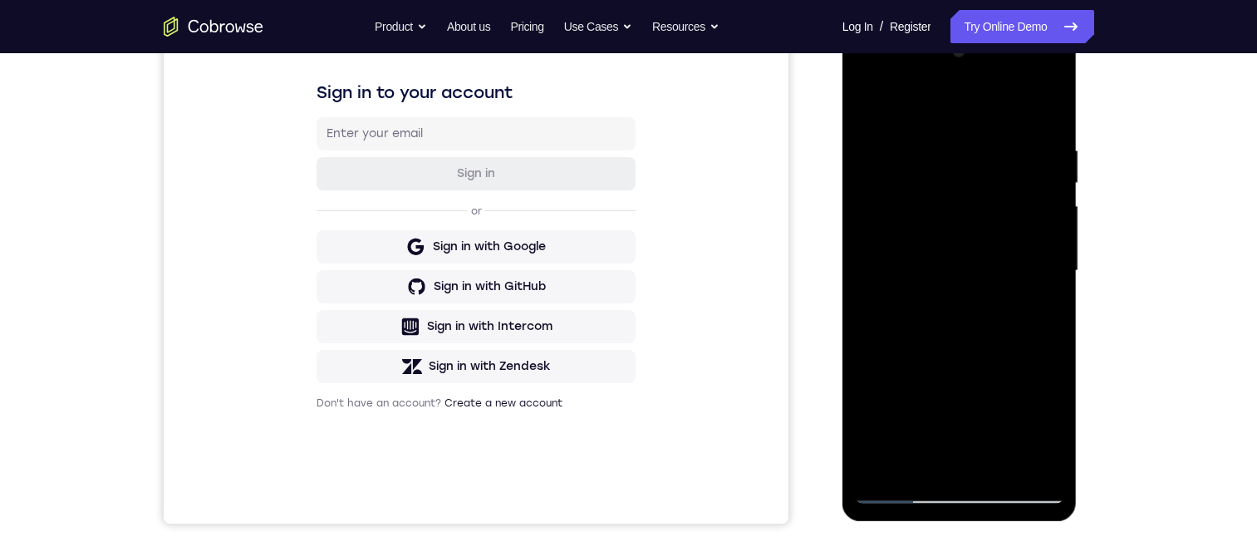
drag, startPoint x: 946, startPoint y: 302, endPoint x: 939, endPoint y: 222, distance: 80.1
click at [940, 223] on div at bounding box center [959, 270] width 209 height 465
drag, startPoint x: 959, startPoint y: 326, endPoint x: 952, endPoint y: 209, distance: 117.3
click at [954, 211] on div at bounding box center [959, 270] width 209 height 465
drag, startPoint x: 970, startPoint y: 409, endPoint x: 969, endPoint y: 248, distance: 160.3
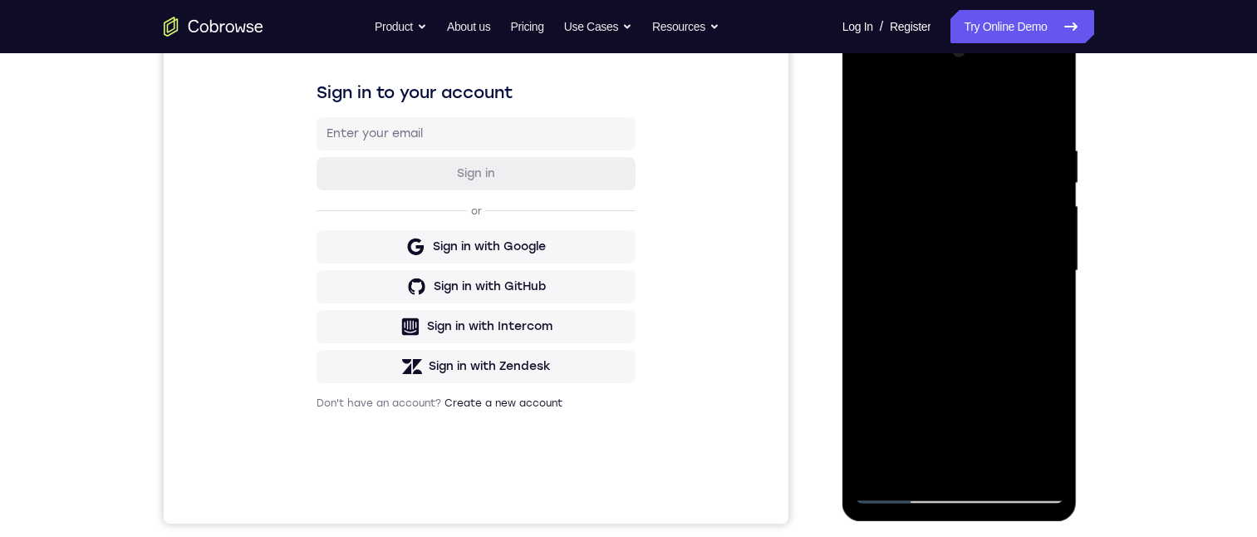
click at [970, 249] on div at bounding box center [959, 270] width 209 height 465
drag, startPoint x: 946, startPoint y: 313, endPoint x: 847, endPoint y: 223, distance: 134.1
click at [952, 189] on div at bounding box center [959, 270] width 209 height 465
drag, startPoint x: 934, startPoint y: 282, endPoint x: 945, endPoint y: 169, distance: 114.4
click at [944, 128] on div at bounding box center [959, 270] width 209 height 465
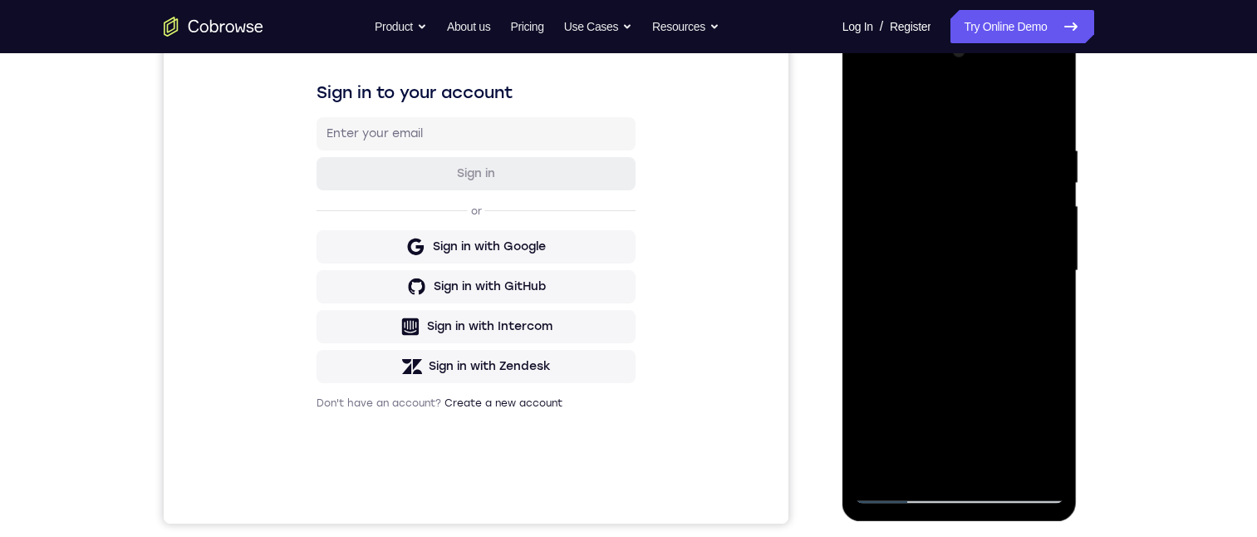
drag, startPoint x: 1402, startPoint y: 234, endPoint x: 970, endPoint y: 221, distance: 432.2
click at [970, 220] on div at bounding box center [959, 270] width 209 height 465
drag, startPoint x: 984, startPoint y: 371, endPoint x: 943, endPoint y: 159, distance: 216.5
click at [946, 169] on div at bounding box center [959, 270] width 209 height 465
drag, startPoint x: 953, startPoint y: 303, endPoint x: 934, endPoint y: 214, distance: 91.7
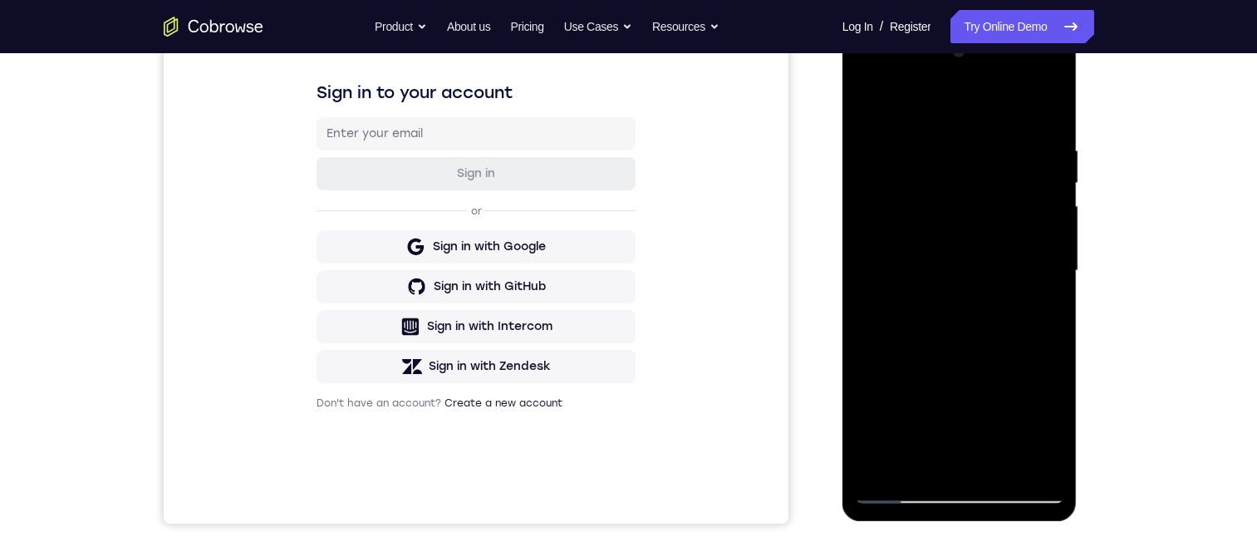
click at [936, 217] on div at bounding box center [959, 270] width 209 height 465
drag, startPoint x: 954, startPoint y: 329, endPoint x: 945, endPoint y: 253, distance: 76.1
click at [947, 255] on div at bounding box center [959, 270] width 209 height 465
drag, startPoint x: 967, startPoint y: 374, endPoint x: 967, endPoint y: 288, distance: 85.6
click at [967, 296] on div at bounding box center [959, 270] width 209 height 465
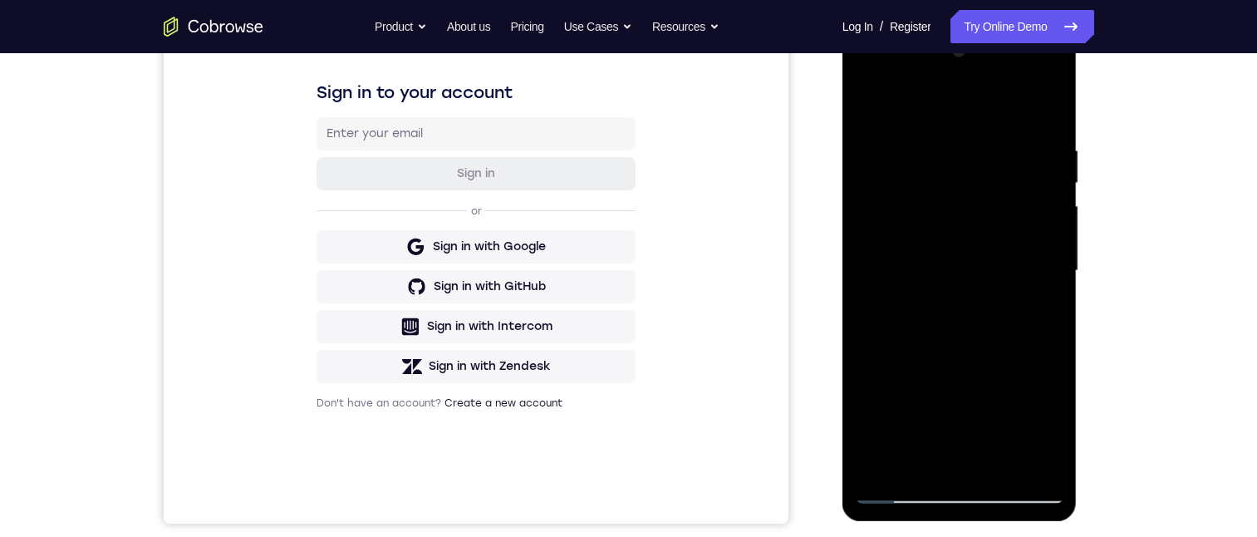
drag, startPoint x: 955, startPoint y: 262, endPoint x: 969, endPoint y: 299, distance: 40.0
click at [969, 299] on div at bounding box center [959, 270] width 209 height 465
click at [1053, 186] on div at bounding box center [959, 270] width 209 height 465
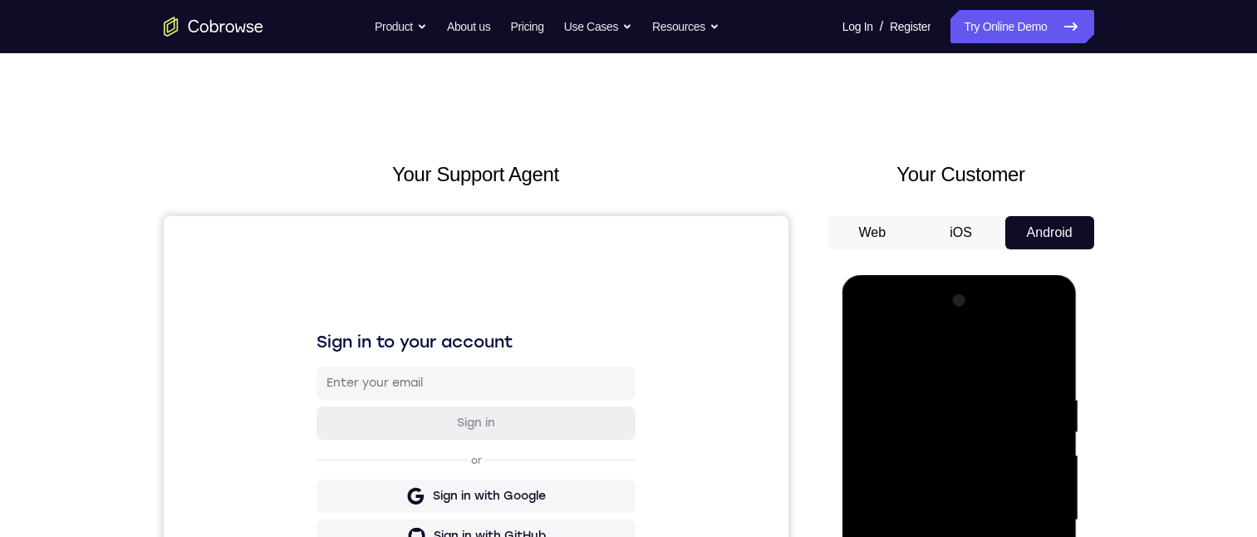
scroll to position [133, 0]
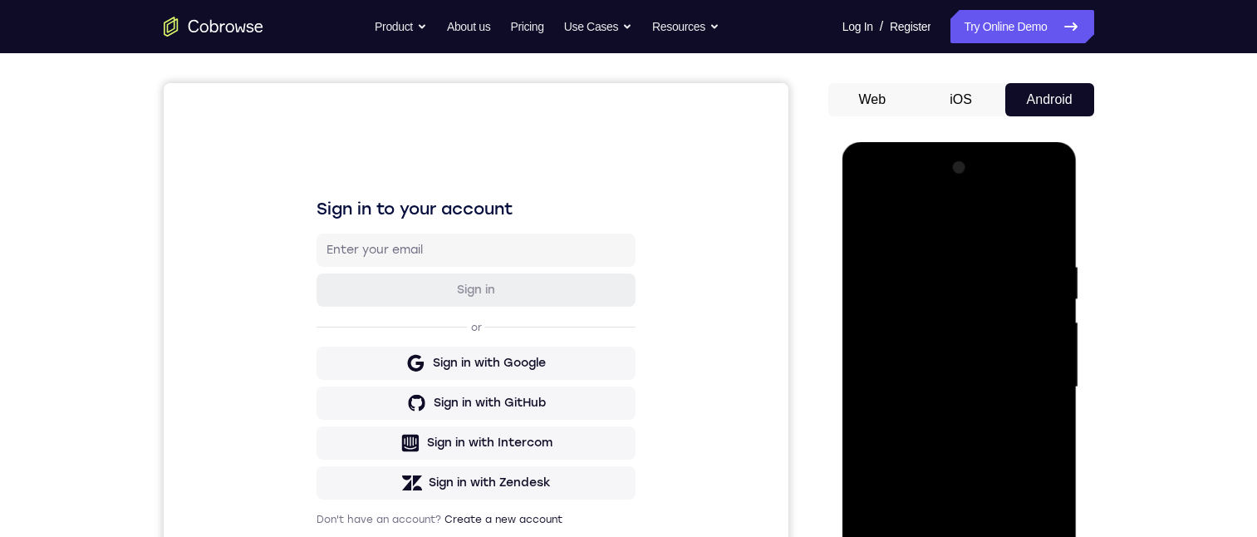
drag, startPoint x: 950, startPoint y: 468, endPoint x: 951, endPoint y: 451, distance: 16.6
click at [951, 451] on div at bounding box center [959, 387] width 209 height 465
click at [946, 524] on div at bounding box center [959, 387] width 209 height 465
drag, startPoint x: 954, startPoint y: 422, endPoint x: 961, endPoint y: 292, distance: 129.8
click at [961, 292] on div at bounding box center [959, 387] width 209 height 465
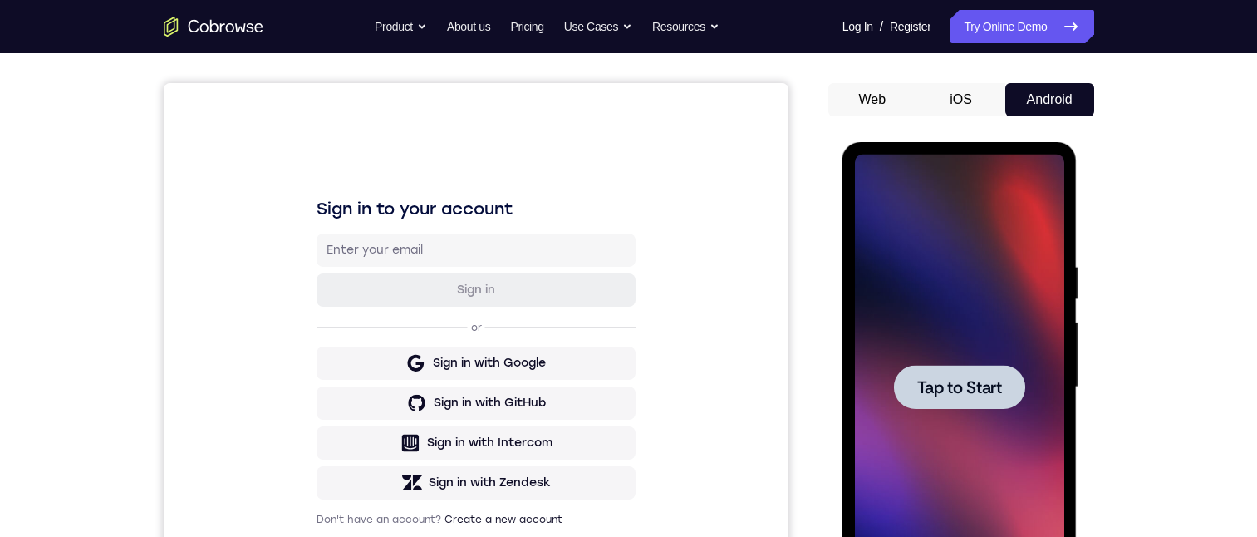
click at [975, 390] on span "Tap to Start" at bounding box center [959, 387] width 85 height 17
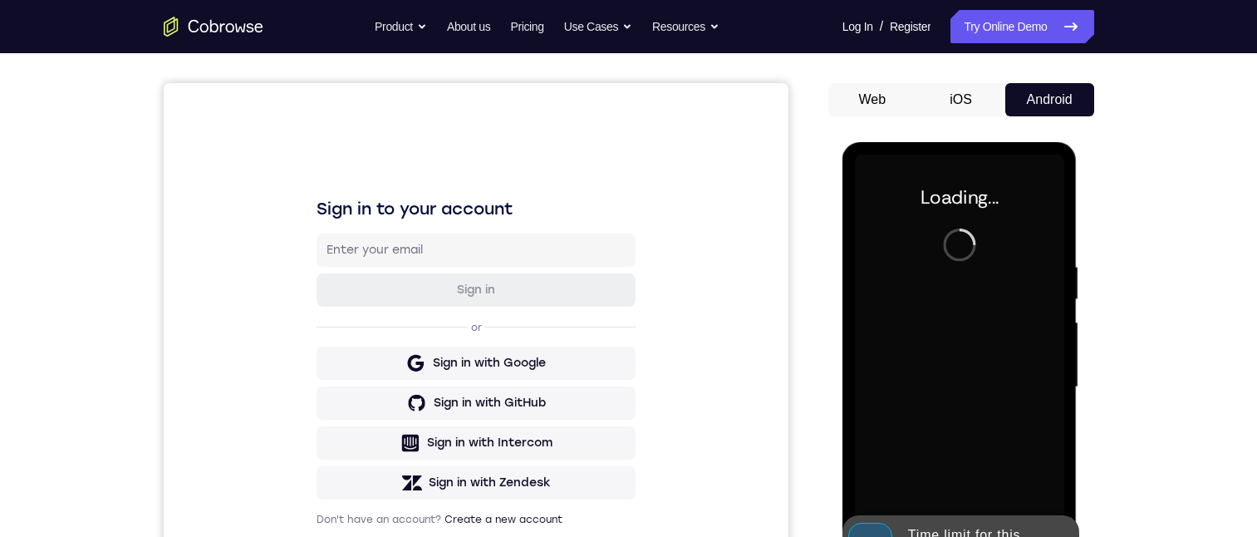
scroll to position [332, 0]
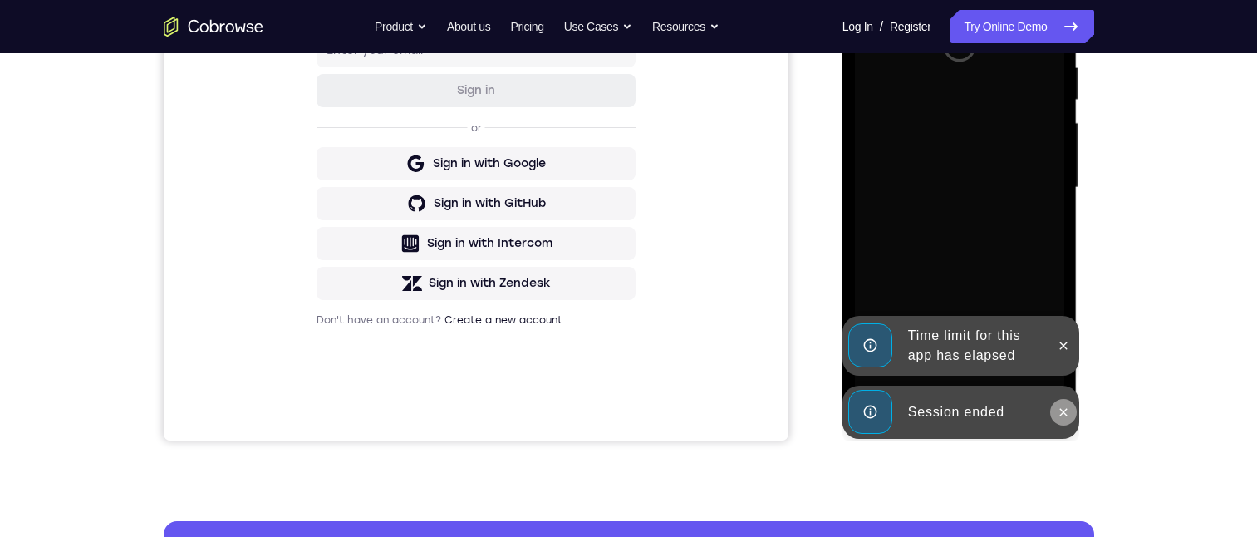
click at [1060, 414] on icon at bounding box center [1063, 411] width 7 height 7
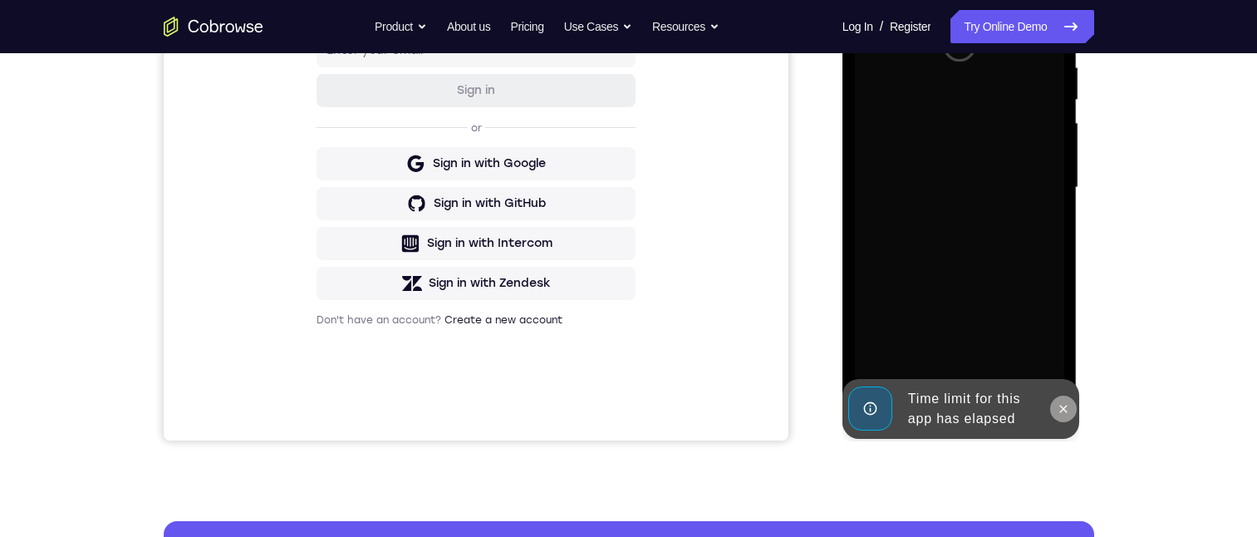
click at [1059, 405] on icon at bounding box center [1063, 408] width 13 height 13
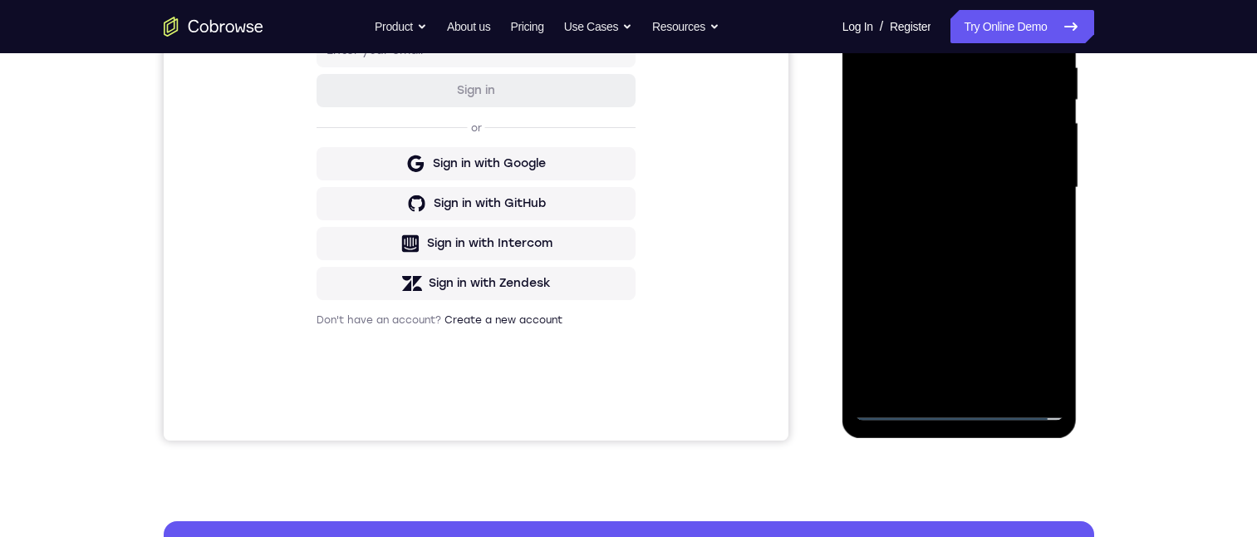
click at [959, 407] on div at bounding box center [959, 187] width 209 height 465
click at [1028, 340] on div at bounding box center [959, 187] width 209 height 465
click at [941, 27] on div at bounding box center [959, 187] width 209 height 465
click at [1036, 179] on div at bounding box center [959, 187] width 209 height 465
drag, startPoint x: 940, startPoint y: 218, endPoint x: 949, endPoint y: 219, distance: 8.3
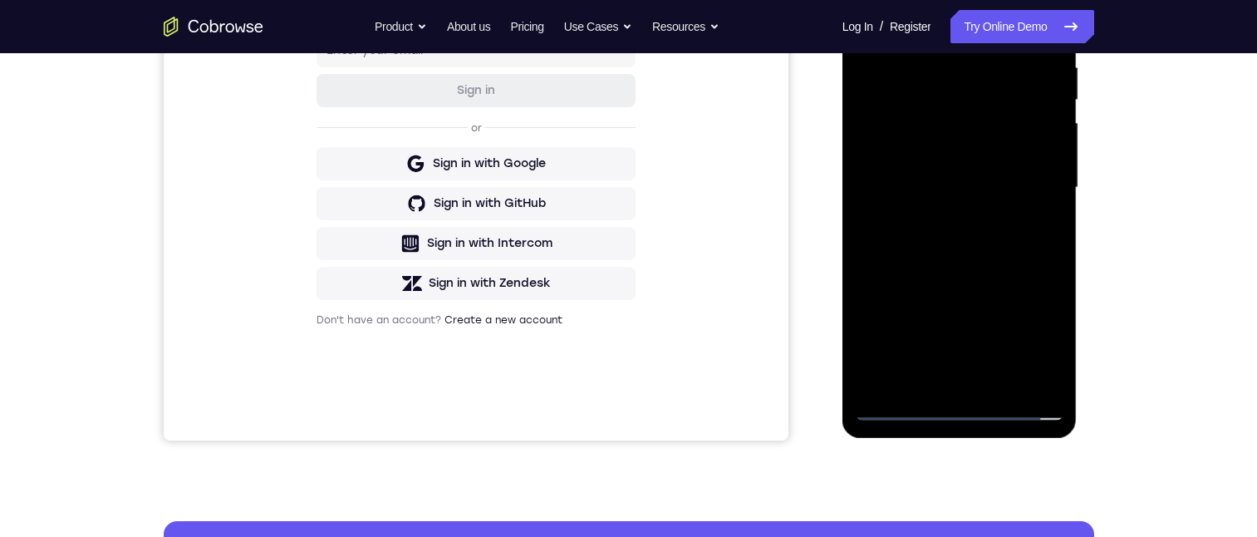
click at [940, 218] on div at bounding box center [959, 187] width 209 height 465
click at [956, 172] on div at bounding box center [959, 187] width 209 height 465
click at [965, 150] on div at bounding box center [959, 187] width 209 height 465
click at [929, 179] on div at bounding box center [959, 187] width 209 height 465
click at [967, 241] on div at bounding box center [959, 187] width 209 height 465
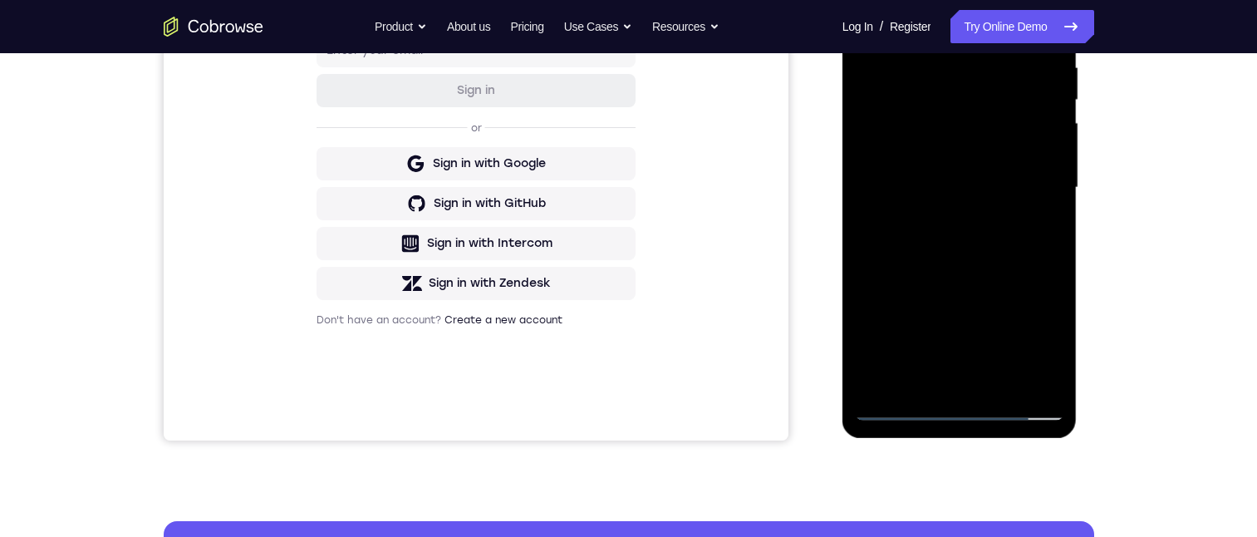
click at [980, 231] on div at bounding box center [959, 187] width 209 height 465
click at [962, 276] on div at bounding box center [959, 187] width 209 height 465
click at [1050, 40] on div at bounding box center [959, 187] width 209 height 465
drag, startPoint x: 1012, startPoint y: 179, endPoint x: 1012, endPoint y: 142, distance: 36.6
click at [1011, 144] on div at bounding box center [959, 187] width 209 height 465
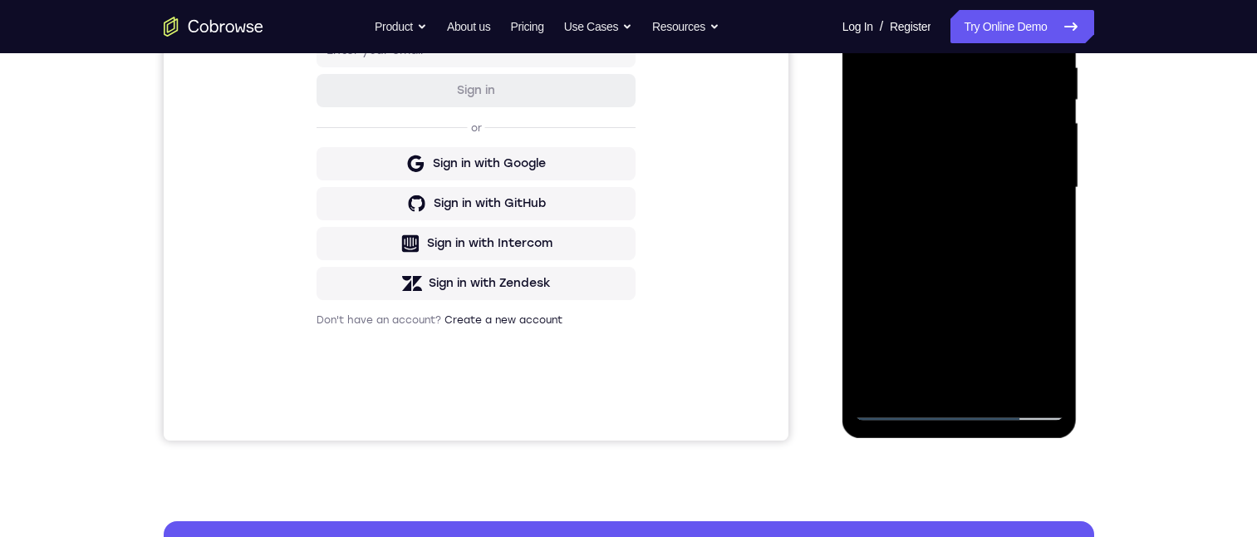
drag, startPoint x: 992, startPoint y: 157, endPoint x: 1000, endPoint y: 123, distance: 35.1
click at [998, 133] on div at bounding box center [959, 187] width 209 height 465
drag, startPoint x: 957, startPoint y: 278, endPoint x: 973, endPoint y: 186, distance: 93.6
click at [971, 195] on div at bounding box center [959, 187] width 209 height 465
drag, startPoint x: 957, startPoint y: 183, endPoint x: 959, endPoint y: 172, distance: 10.9
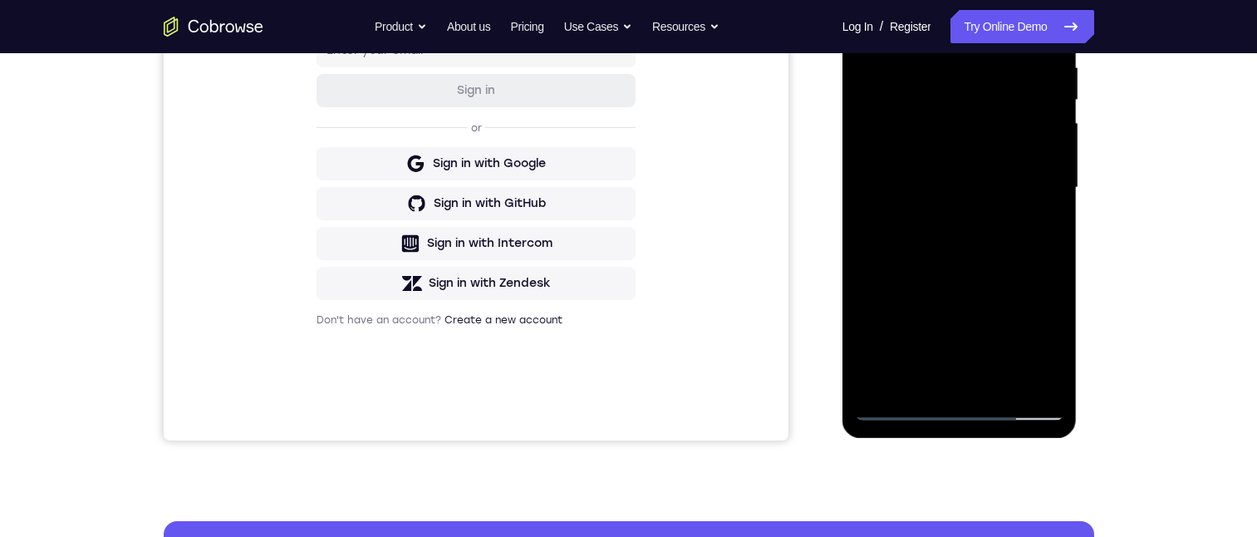
click at [959, 175] on div at bounding box center [959, 187] width 209 height 465
drag, startPoint x: 973, startPoint y: 272, endPoint x: 977, endPoint y: 172, distance: 99.8
click at [976, 174] on div at bounding box center [959, 187] width 209 height 465
drag, startPoint x: 977, startPoint y: 274, endPoint x: 977, endPoint y: 182, distance: 92.2
click at [977, 182] on div at bounding box center [959, 187] width 209 height 465
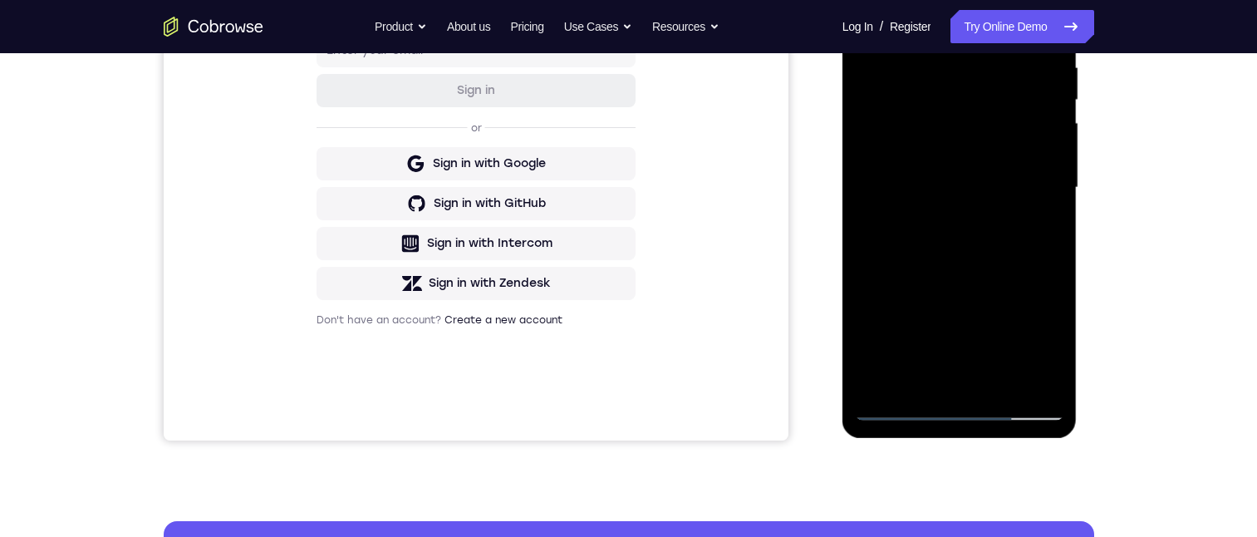
drag, startPoint x: 977, startPoint y: 255, endPoint x: 977, endPoint y: 215, distance: 39.9
click at [979, 214] on div at bounding box center [959, 187] width 209 height 465
drag, startPoint x: 994, startPoint y: 170, endPoint x: 996, endPoint y: 159, distance: 11.9
click at [996, 160] on div at bounding box center [959, 187] width 209 height 465
drag, startPoint x: 983, startPoint y: 250, endPoint x: 981, endPoint y: 219, distance: 30.8
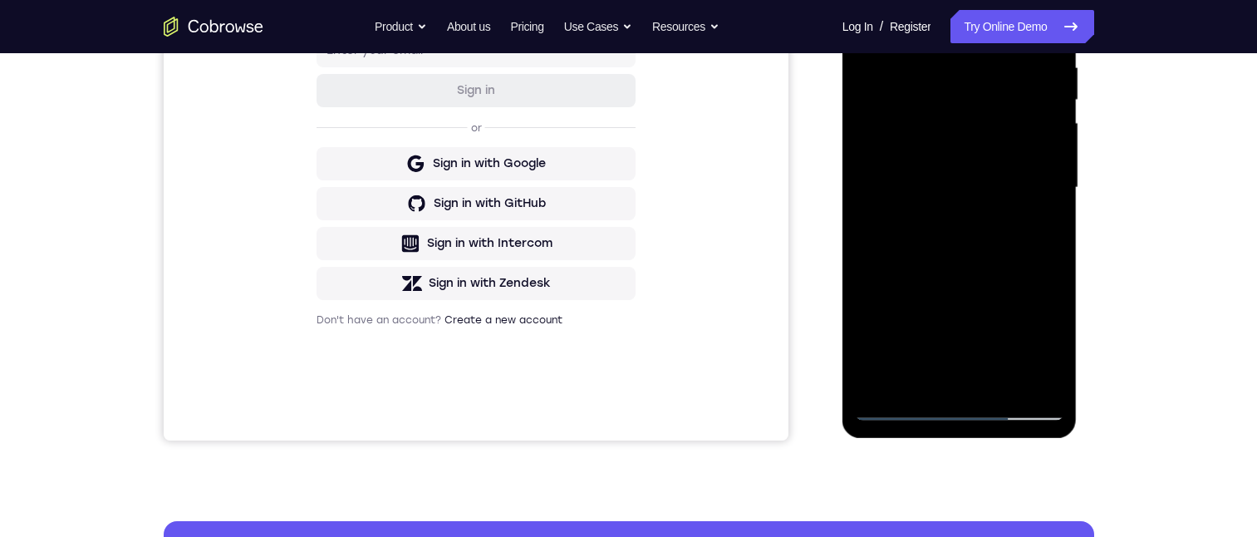
click at [981, 222] on div at bounding box center [959, 187] width 209 height 465
drag, startPoint x: 1054, startPoint y: 242, endPoint x: 1927, endPoint y: 284, distance: 874.1
click at [1054, 242] on div at bounding box center [959, 187] width 209 height 465
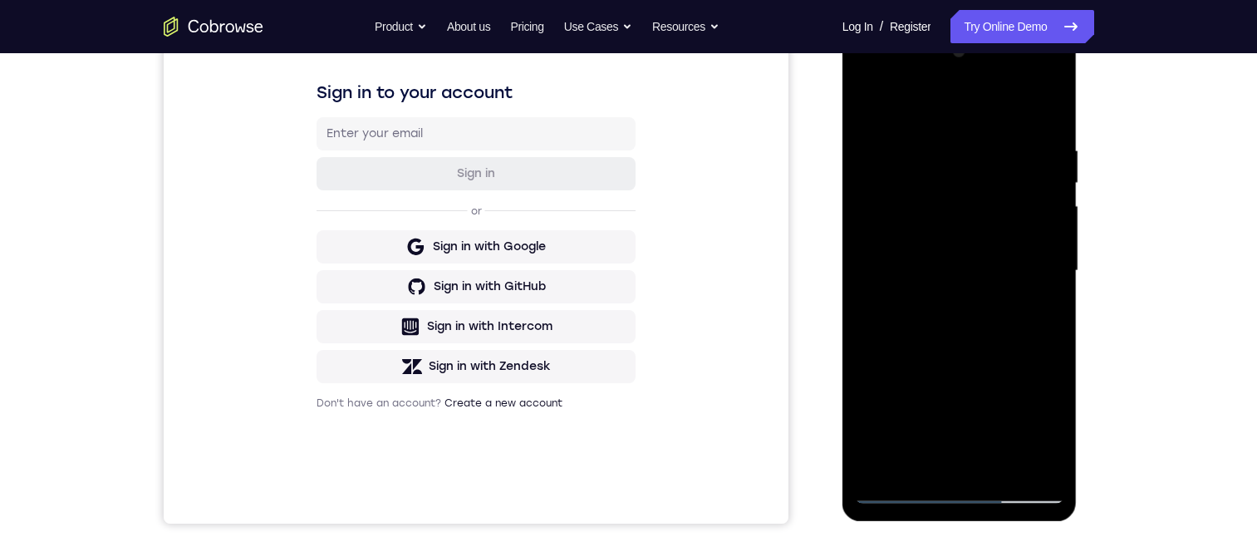
click at [1050, 308] on div at bounding box center [959, 270] width 209 height 465
click at [1054, 298] on div at bounding box center [959, 270] width 209 height 465
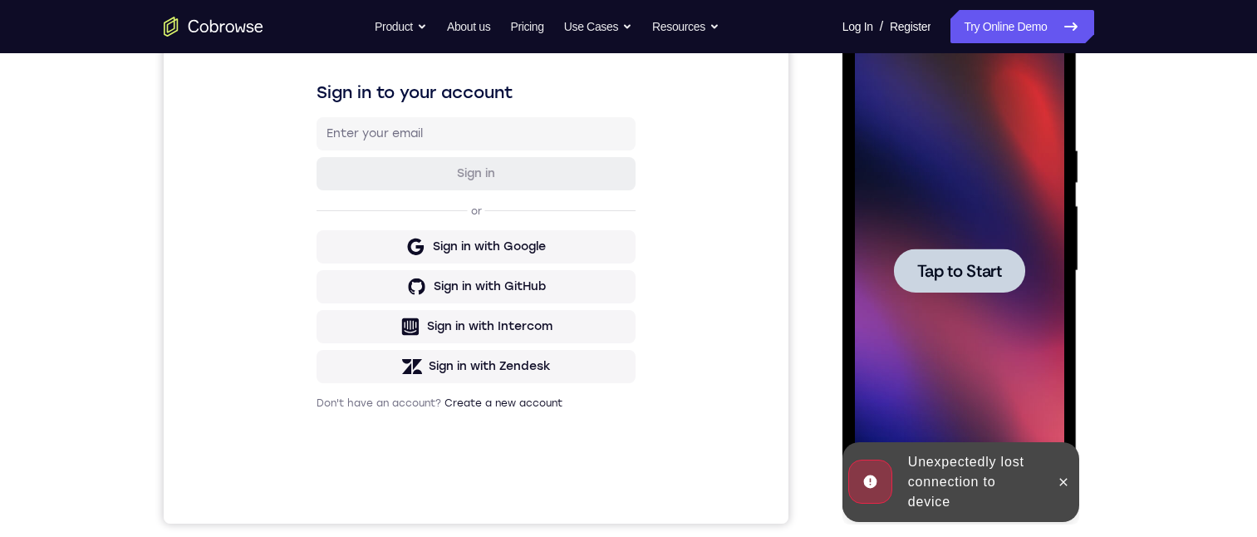
click at [915, 298] on div at bounding box center [959, 270] width 209 height 465
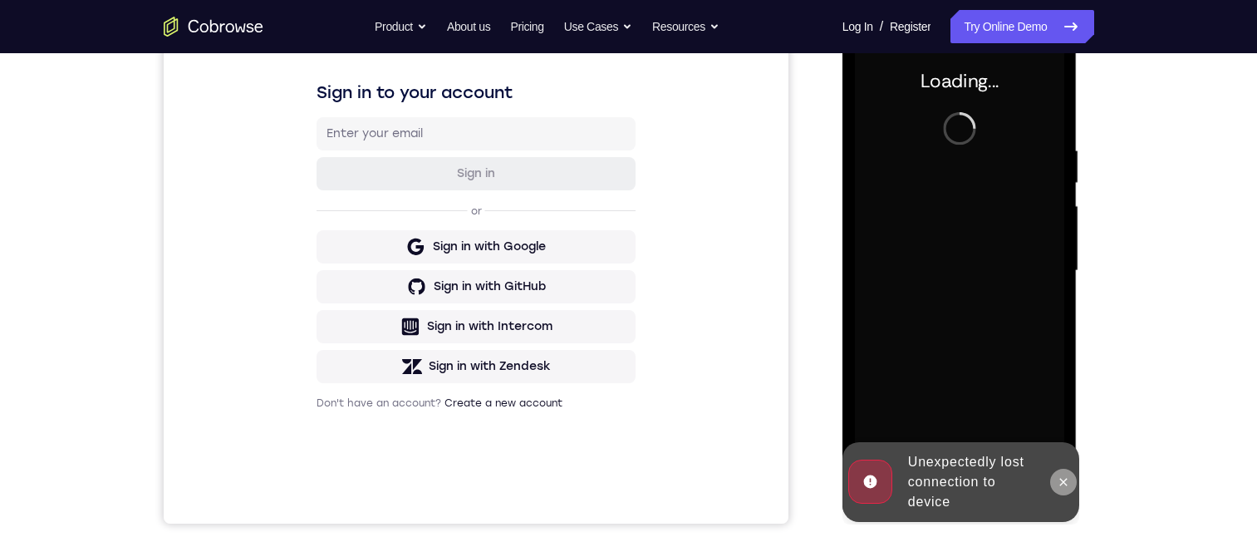
click at [1065, 488] on button at bounding box center [1063, 482] width 27 height 27
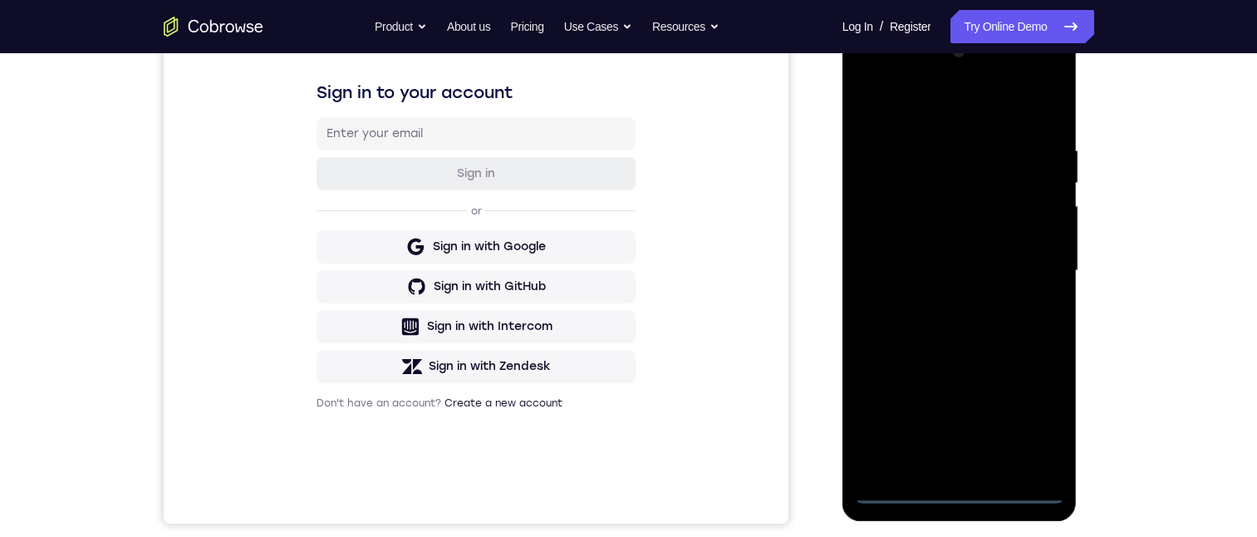
click at [962, 488] on div at bounding box center [959, 270] width 209 height 465
click at [1036, 421] on div at bounding box center [959, 270] width 209 height 465
click at [927, 107] on div at bounding box center [959, 270] width 209 height 465
drag, startPoint x: 928, startPoint y: 110, endPoint x: 1683, endPoint y: 71, distance: 756.1
click at [928, 110] on div at bounding box center [959, 270] width 209 height 465
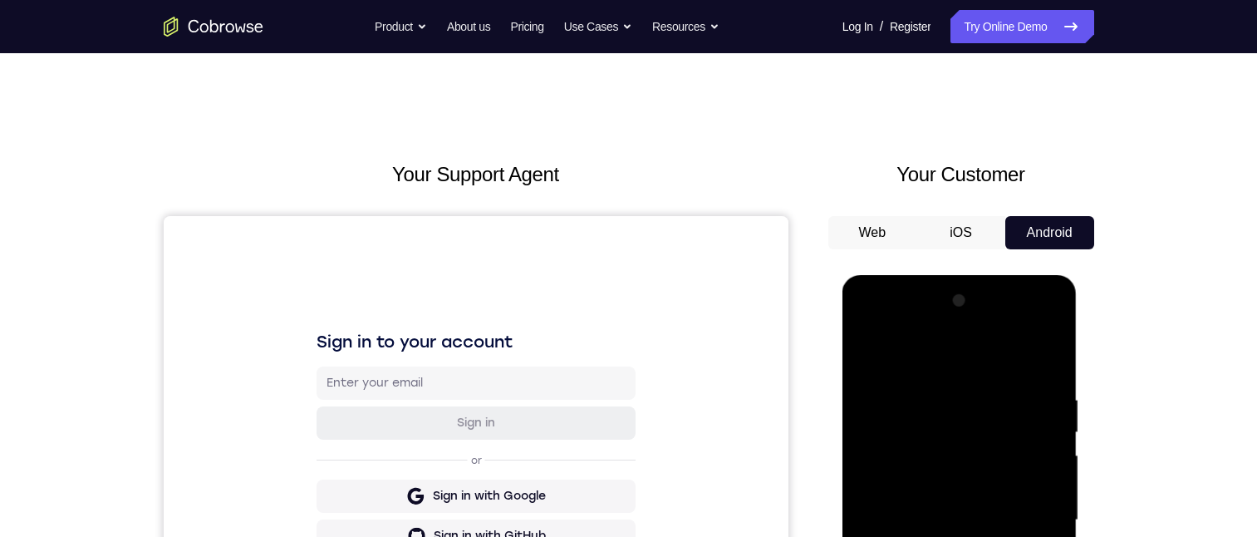
scroll to position [149, 0]
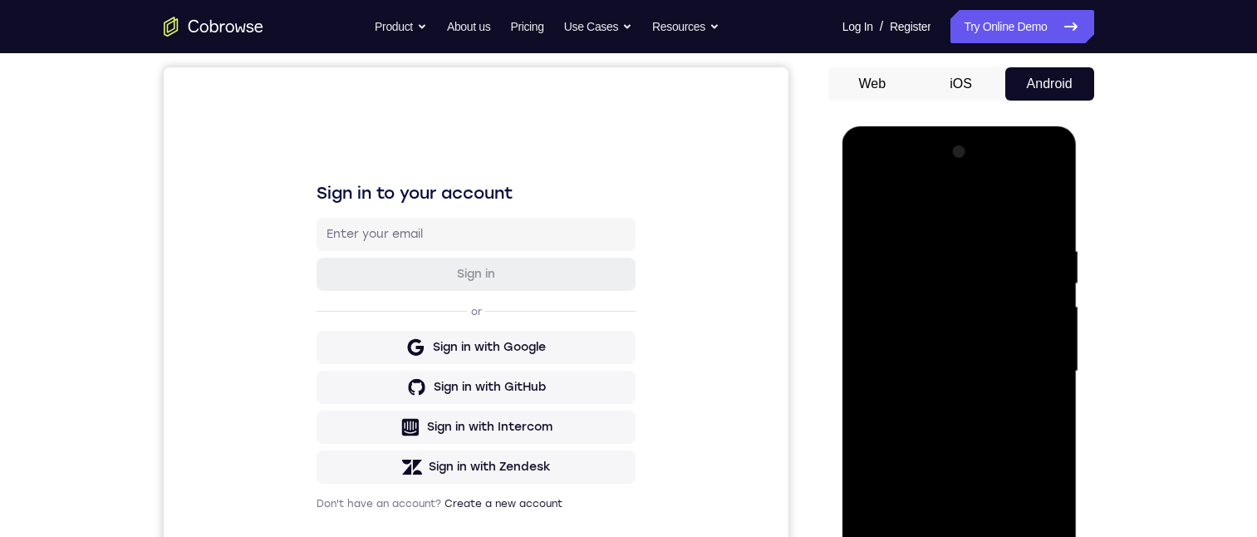
click at [1033, 369] on div at bounding box center [959, 371] width 209 height 465
click at [1027, 359] on div at bounding box center [959, 371] width 209 height 465
click at [1033, 371] on div at bounding box center [959, 371] width 209 height 465
click at [935, 406] on div at bounding box center [959, 371] width 209 height 465
click at [937, 352] on div at bounding box center [959, 371] width 209 height 465
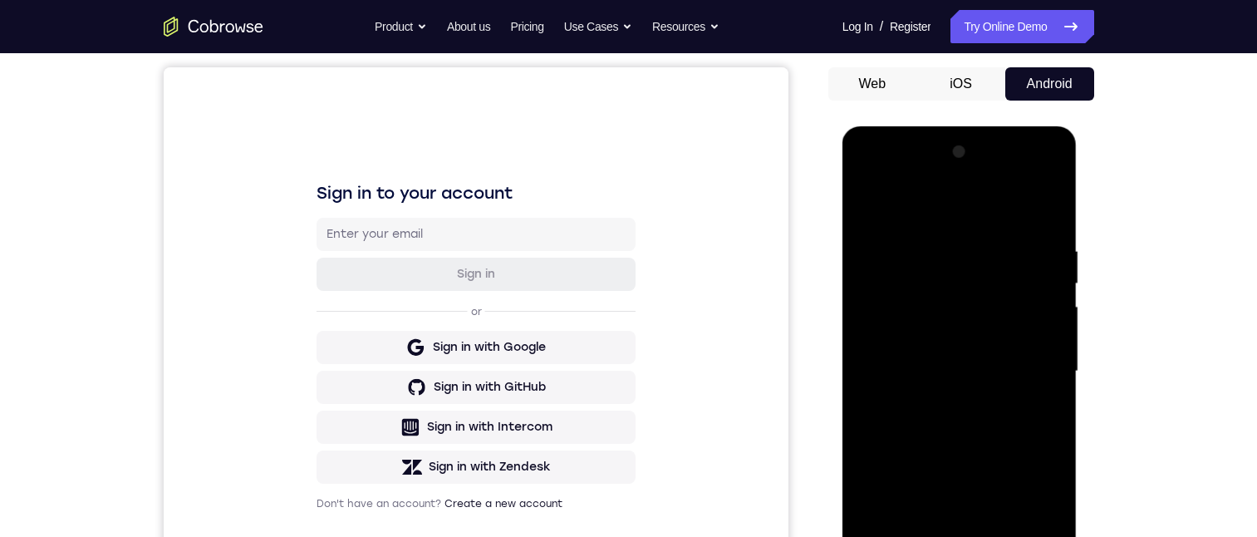
scroll to position [166, 0]
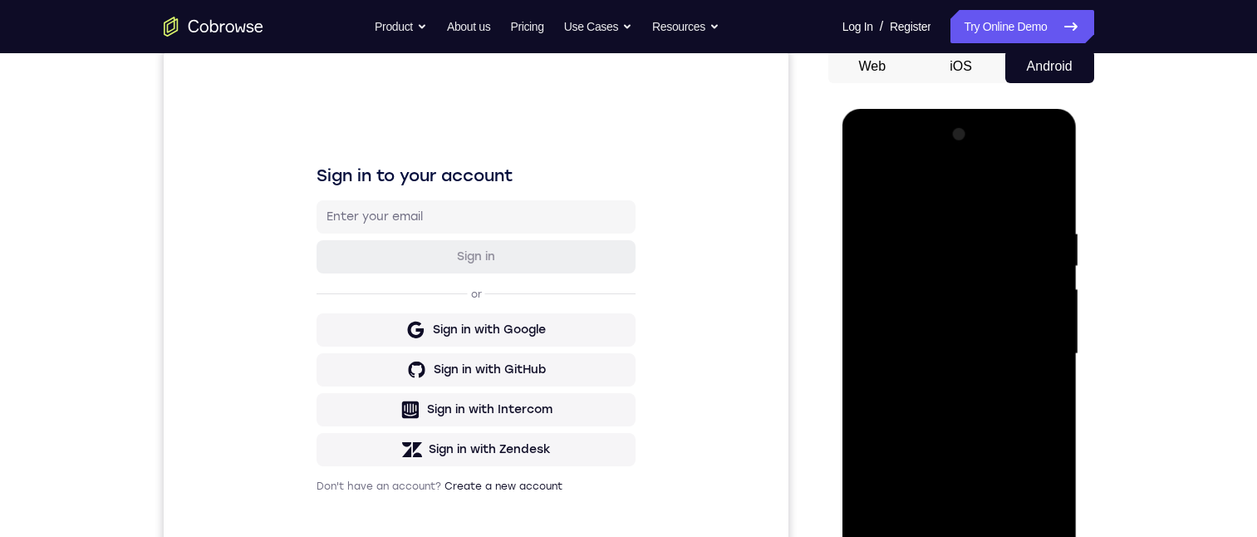
click at [940, 326] on div at bounding box center [959, 353] width 209 height 465
click at [940, 323] on div at bounding box center [959, 353] width 209 height 465
click at [948, 347] on div at bounding box center [959, 353] width 209 height 465
click at [979, 408] on div at bounding box center [959, 353] width 209 height 465
click at [934, 400] on div at bounding box center [959, 353] width 209 height 465
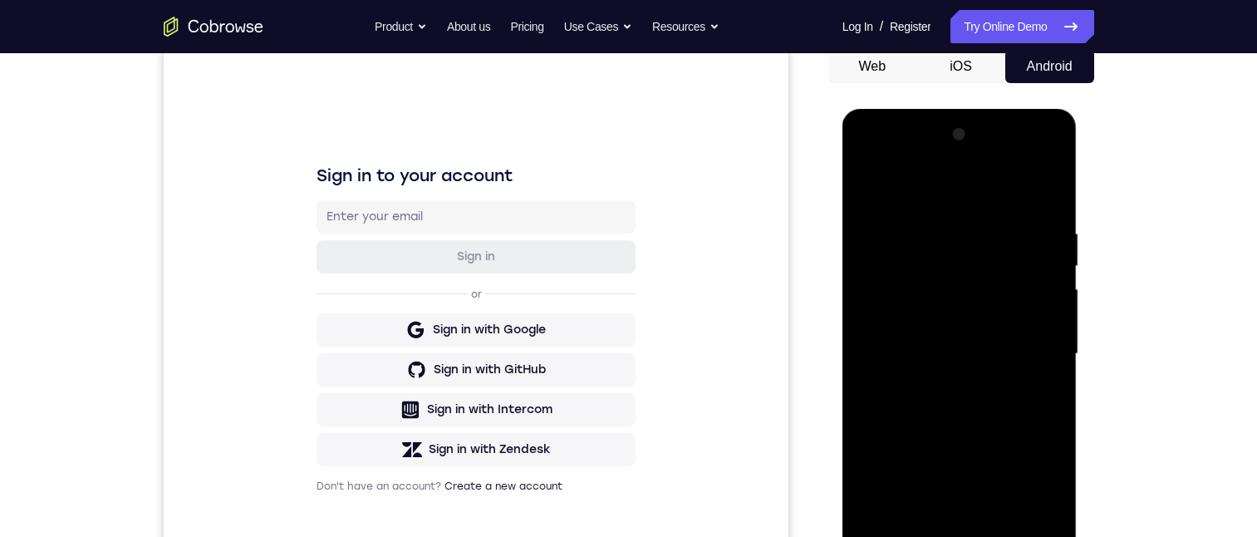
click at [967, 408] on div at bounding box center [959, 353] width 209 height 465
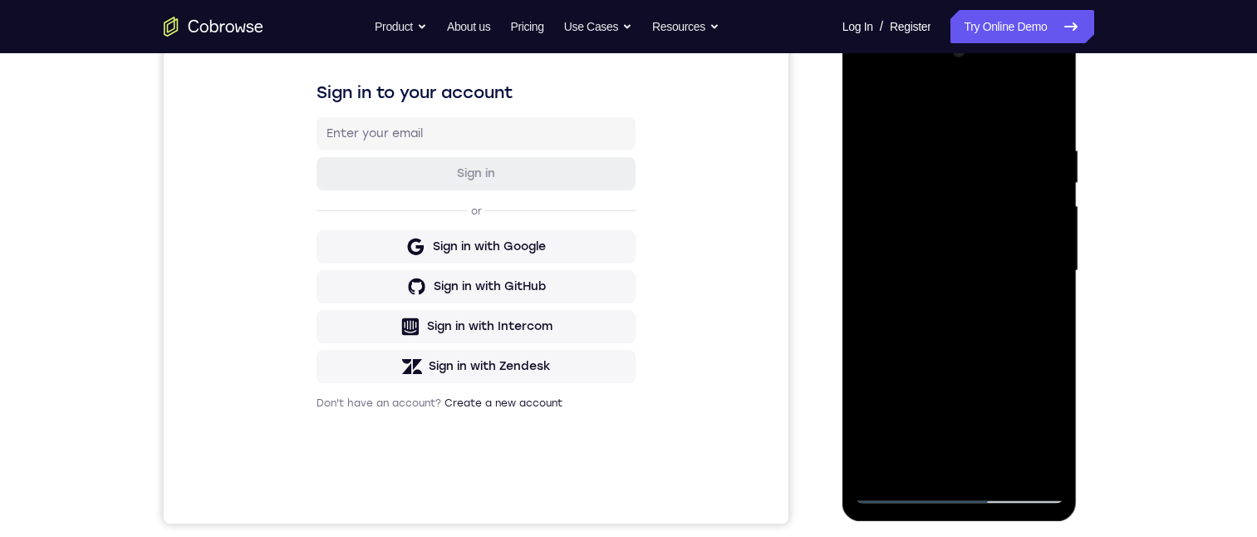
click at [1050, 121] on div at bounding box center [959, 270] width 209 height 465
